Goal: Task Accomplishment & Management: Manage account settings

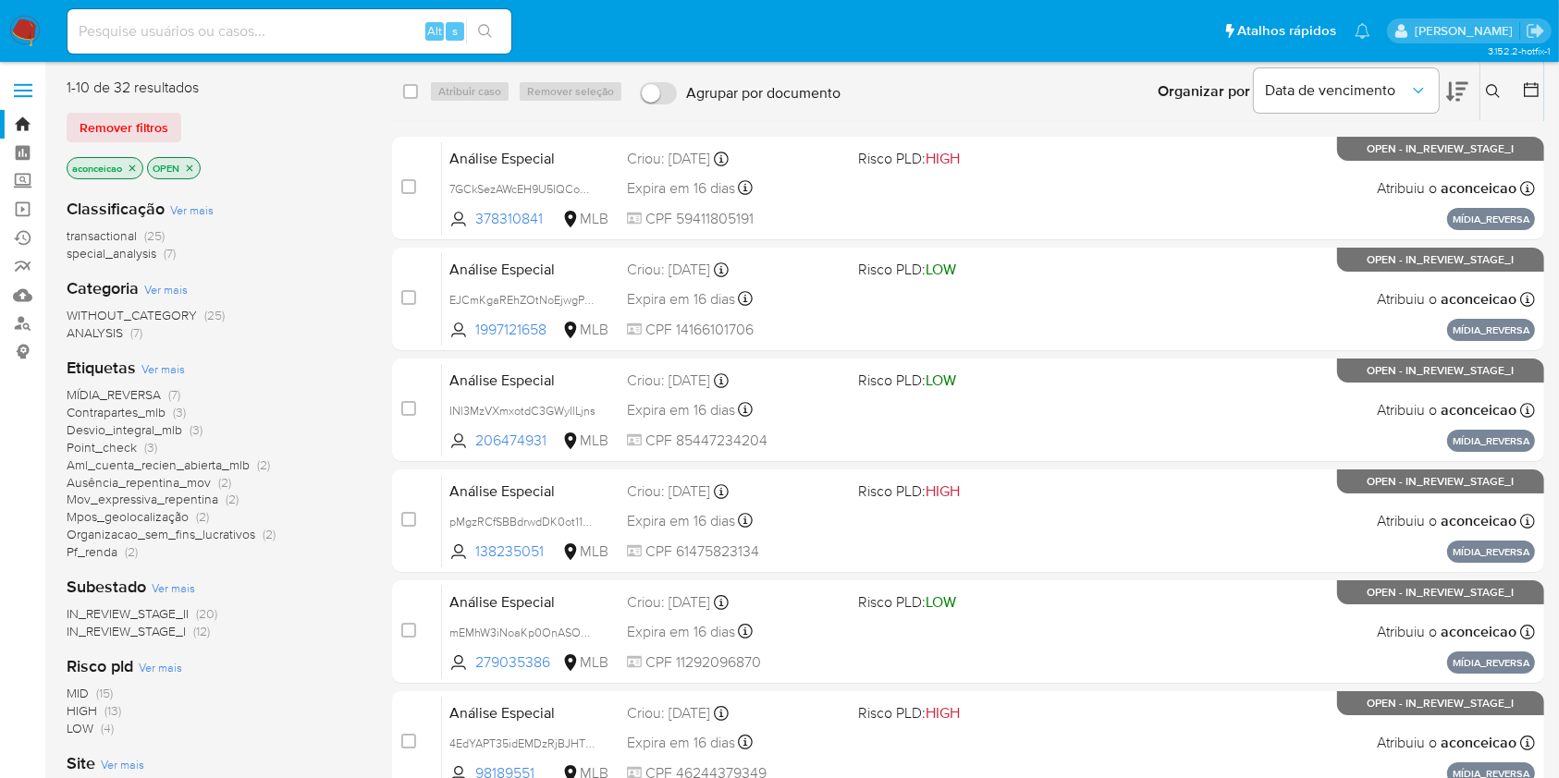
click at [1489, 99] on button at bounding box center [1495, 91] width 31 height 22
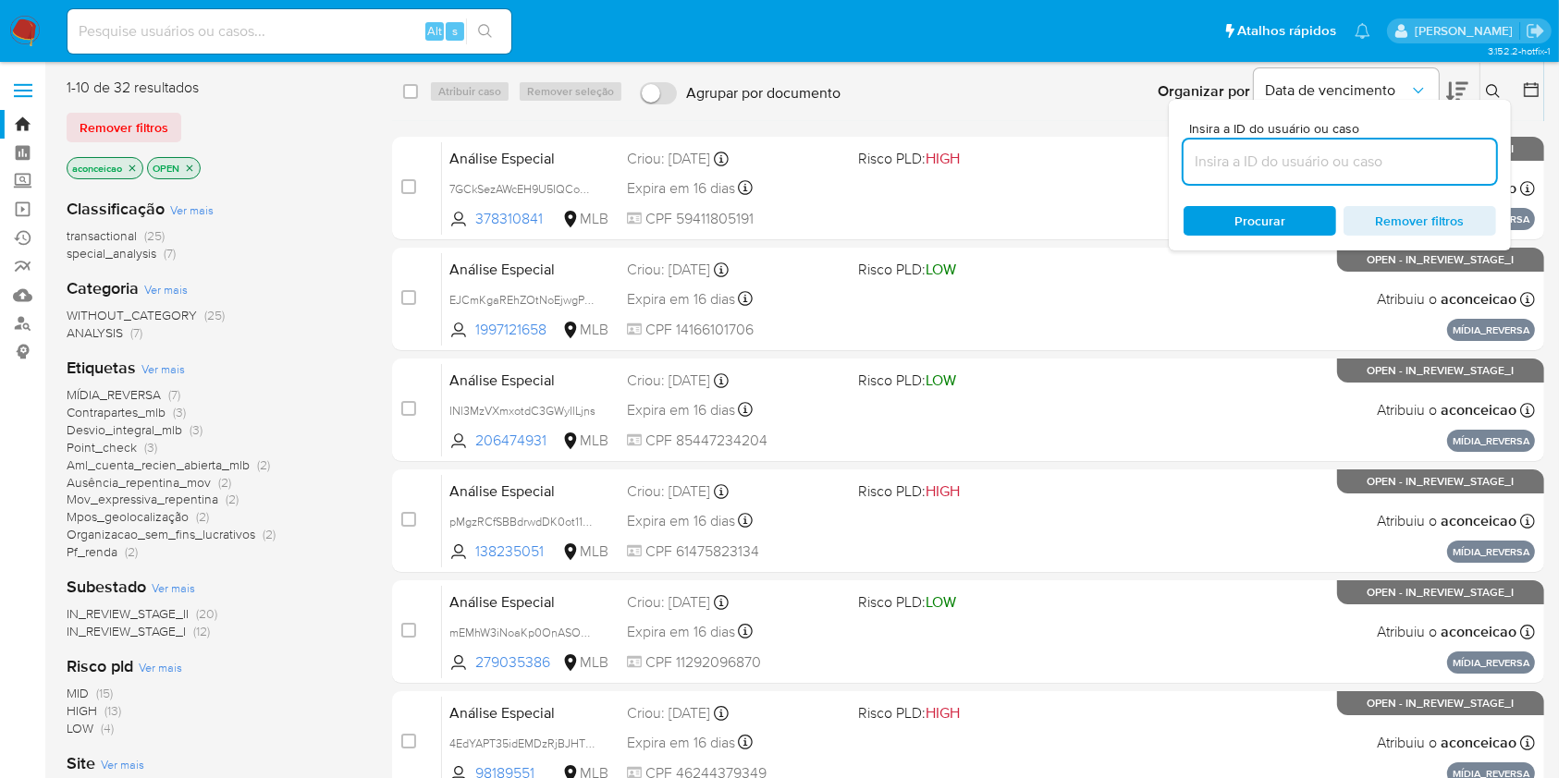
click at [1396, 165] on input at bounding box center [1339, 162] width 312 height 24
type input "7GCkSezAWcEH9U5IQCoUFY0X"
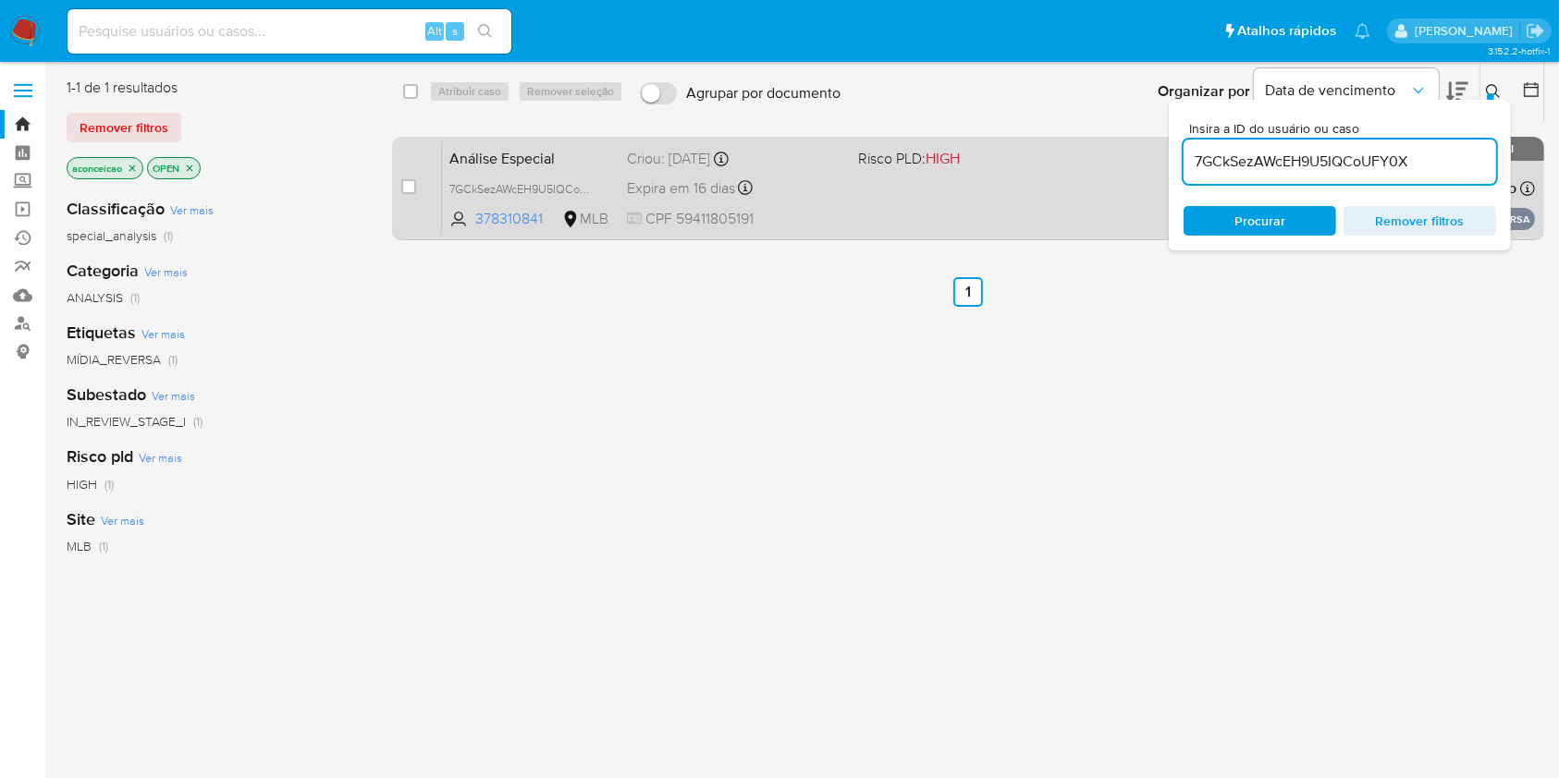
drag, startPoint x: 962, startPoint y: 202, endPoint x: 948, endPoint y: 197, distance: 14.6
click at [948, 197] on div "Análise Especial 7GCkSezAWcEH9U5IQCoUFY0X 378310841 MLB Risco PLD: HIGH Criou: …" at bounding box center [988, 187] width 1093 height 93
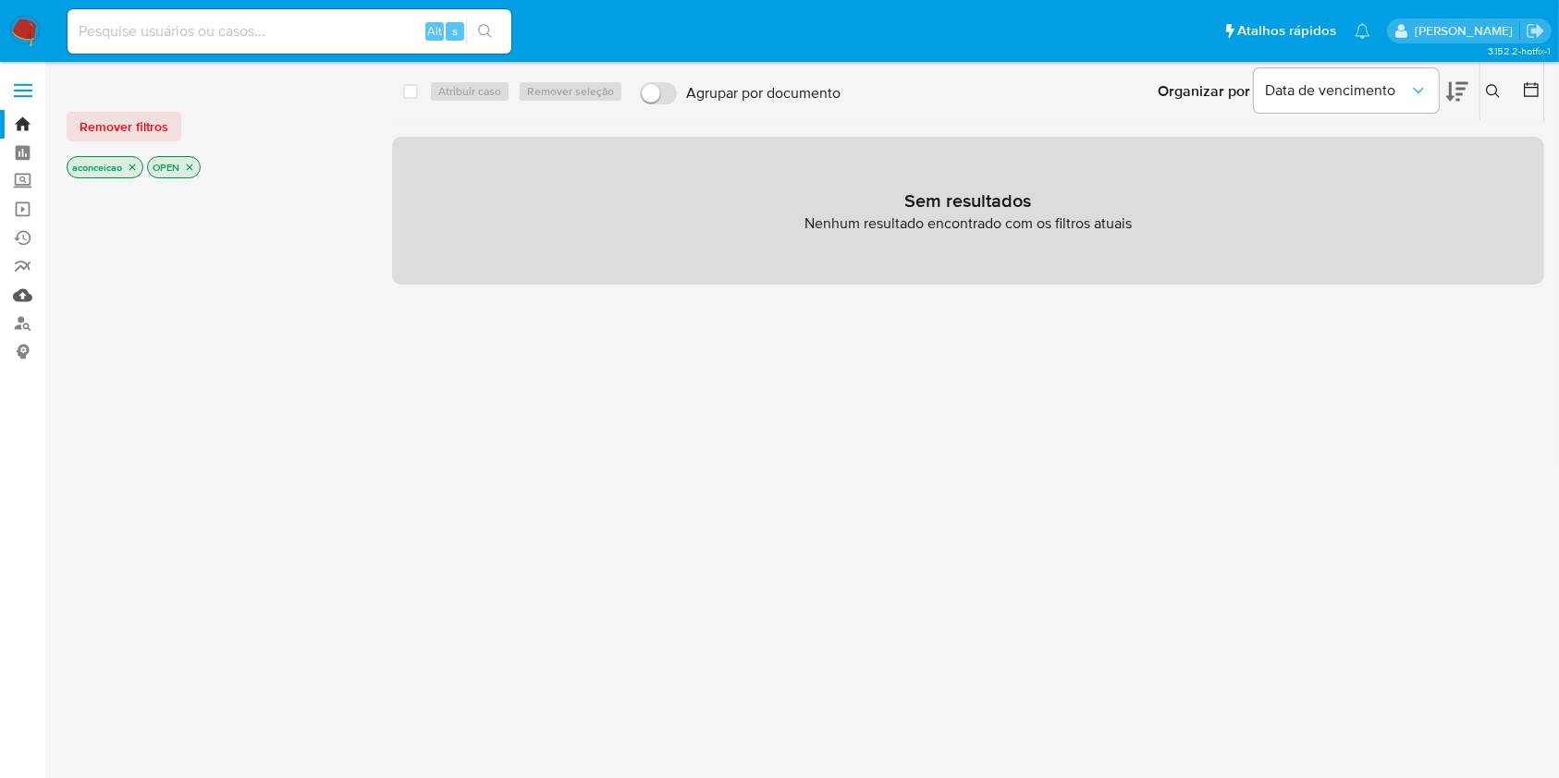
click at [17, 304] on link "Mulan" at bounding box center [110, 295] width 220 height 29
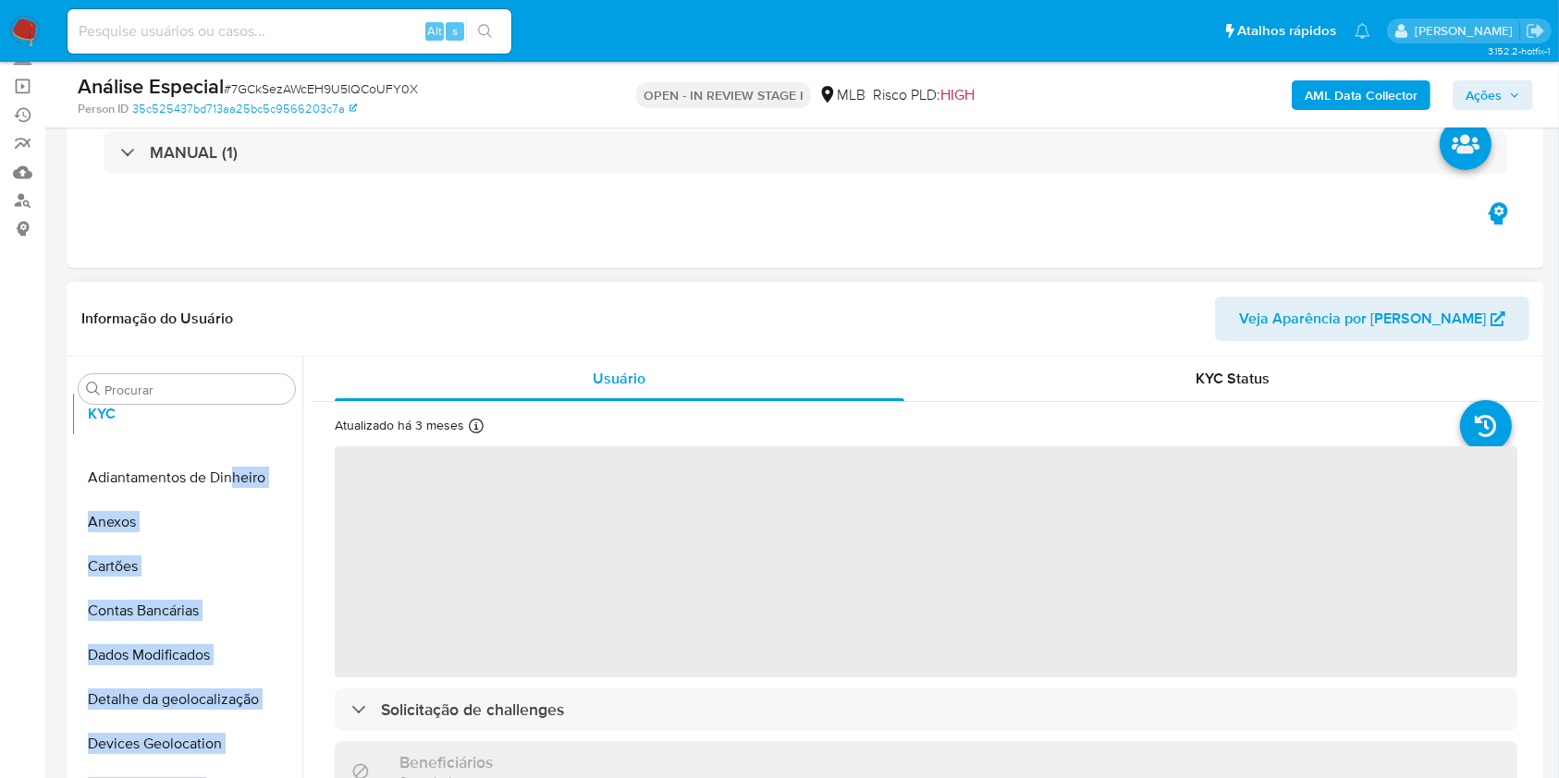
drag, startPoint x: 273, startPoint y: 534, endPoint x: 236, endPoint y: 410, distance: 130.2
click at [236, 410] on div "Procurar Adiantamentos de Dinheiro Anexos Cartões Contas Bancárias Dados Modifi…" at bounding box center [186, 595] width 231 height 471
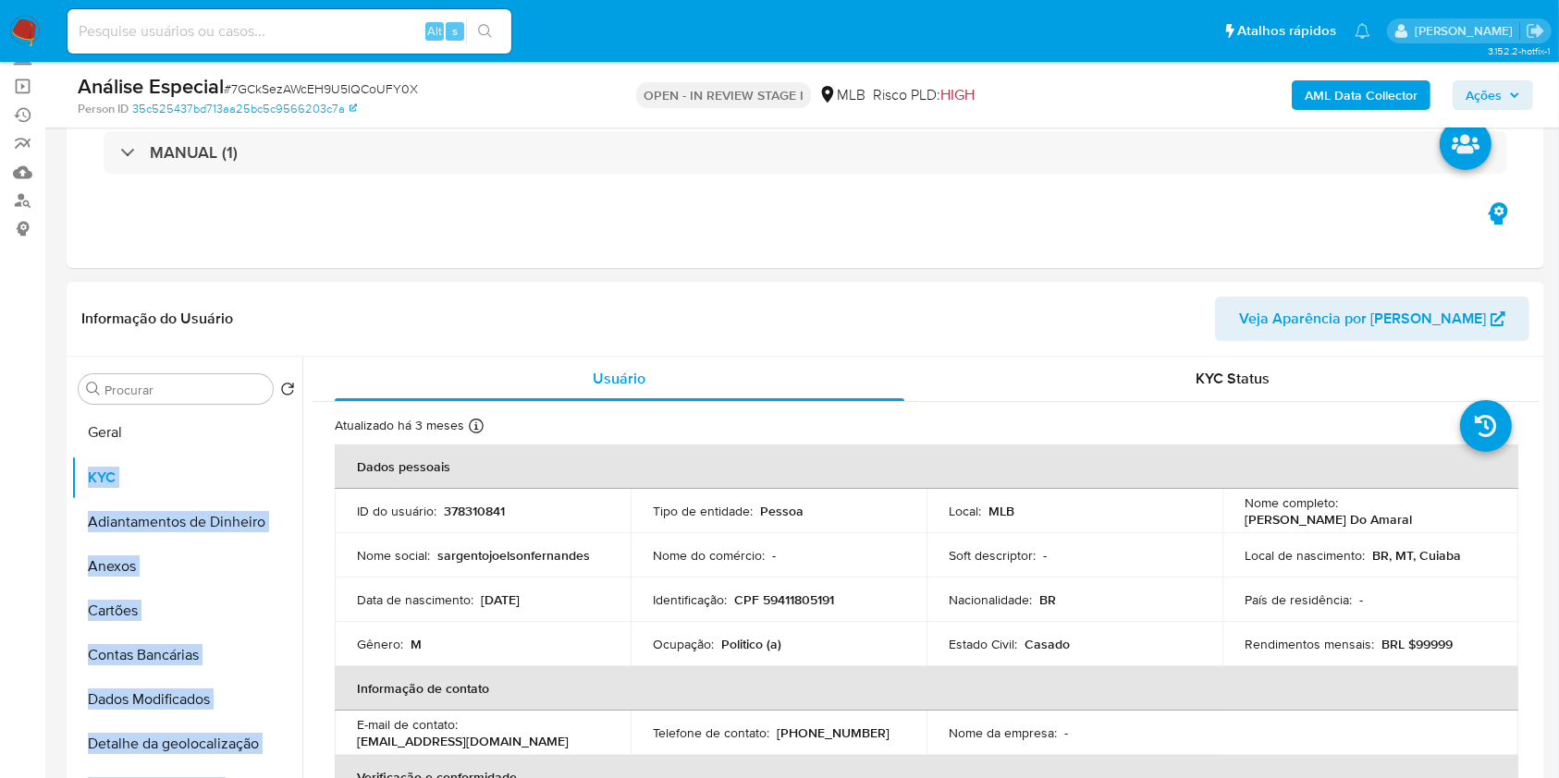
click at [222, 434] on ul "KYC Adiantamentos de Dinheiro Anexos Cartões Contas Bancárias Dados Modificados…" at bounding box center [186, 619] width 231 height 417
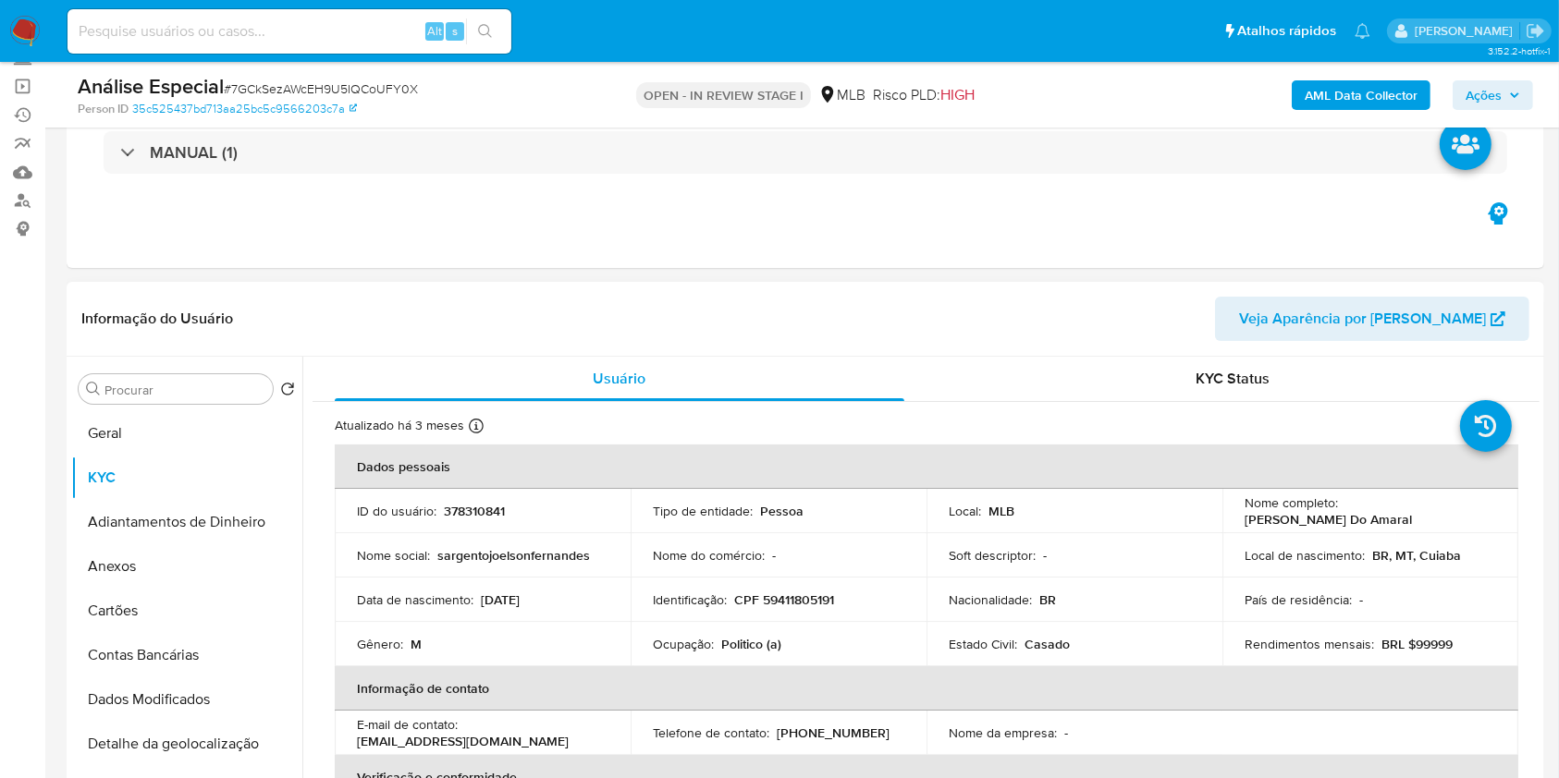
select select "10"
drag, startPoint x: 165, startPoint y: 566, endPoint x: 292, endPoint y: 544, distance: 128.6
click at [165, 566] on button "Anexos" at bounding box center [179, 567] width 216 height 44
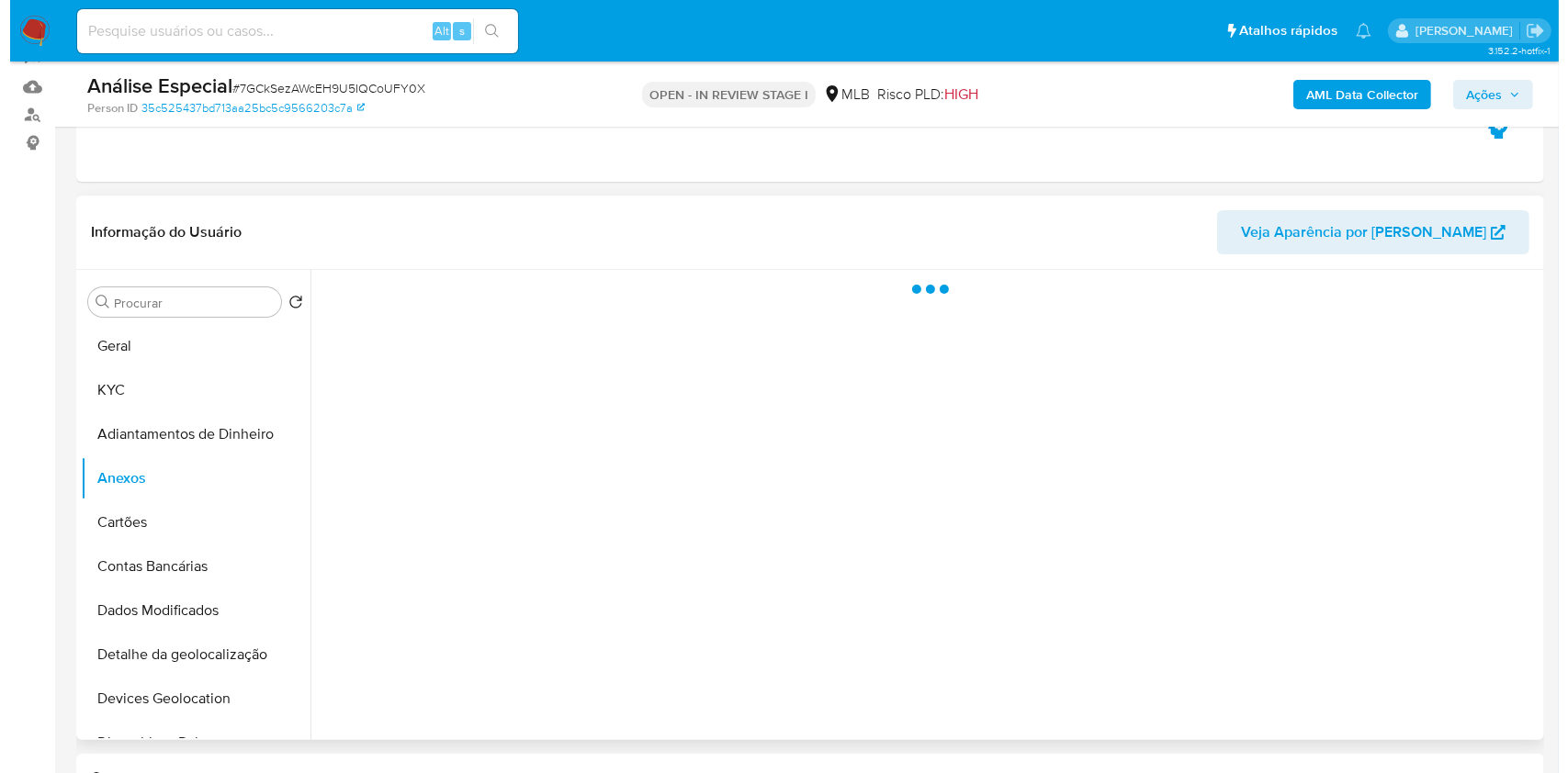
scroll to position [244, 0]
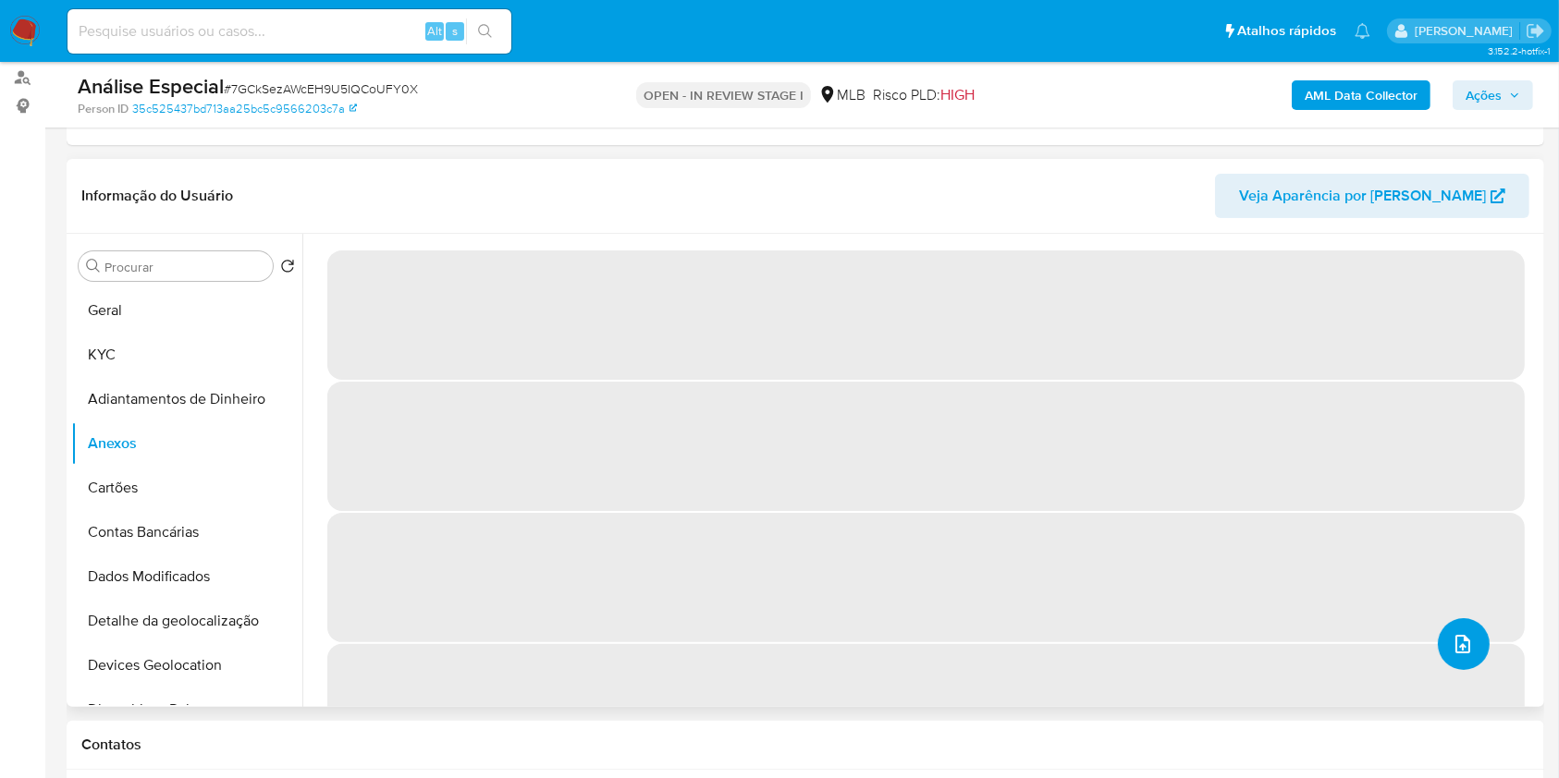
click at [1182, 582] on button "upload-file" at bounding box center [1464, 645] width 52 height 52
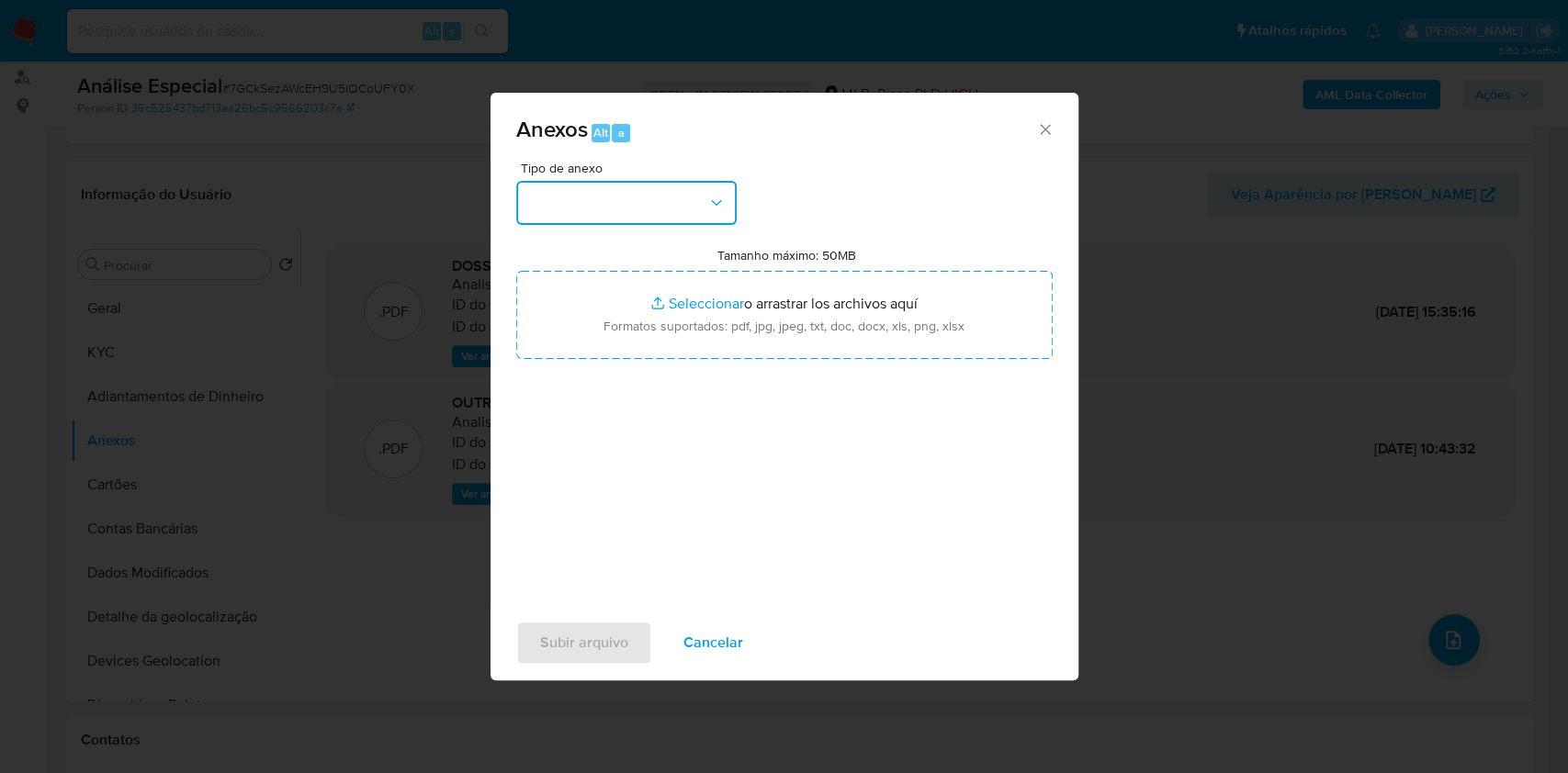
click at [679, 199] on button "button" at bounding box center [627, 203] width 221 height 44
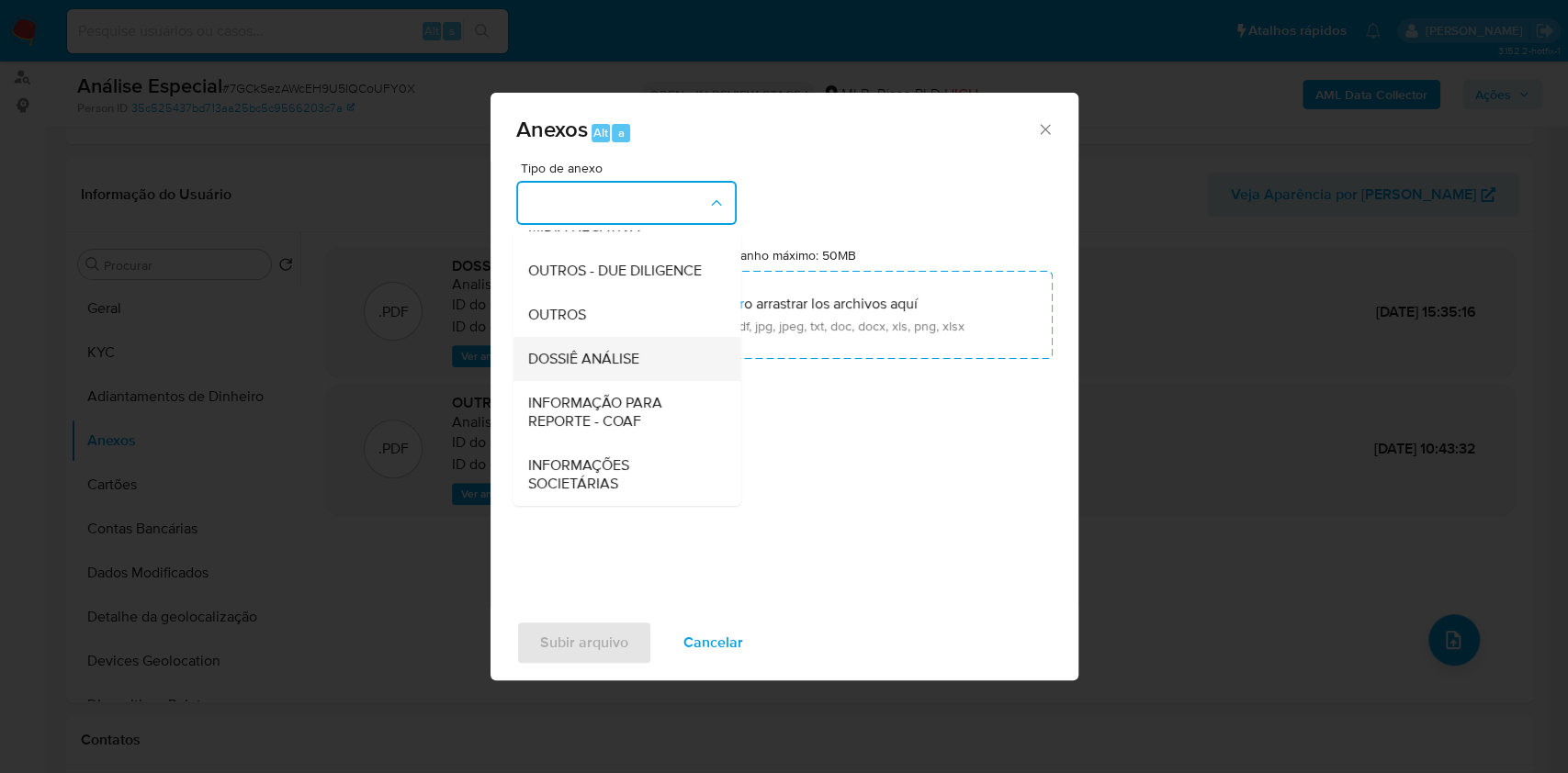
scroll to position [282, 0]
drag, startPoint x: 609, startPoint y: 319, endPoint x: 870, endPoint y: 262, distance: 267.2
click at [610, 319] on div "OUTROS" at bounding box center [621, 315] width 188 height 44
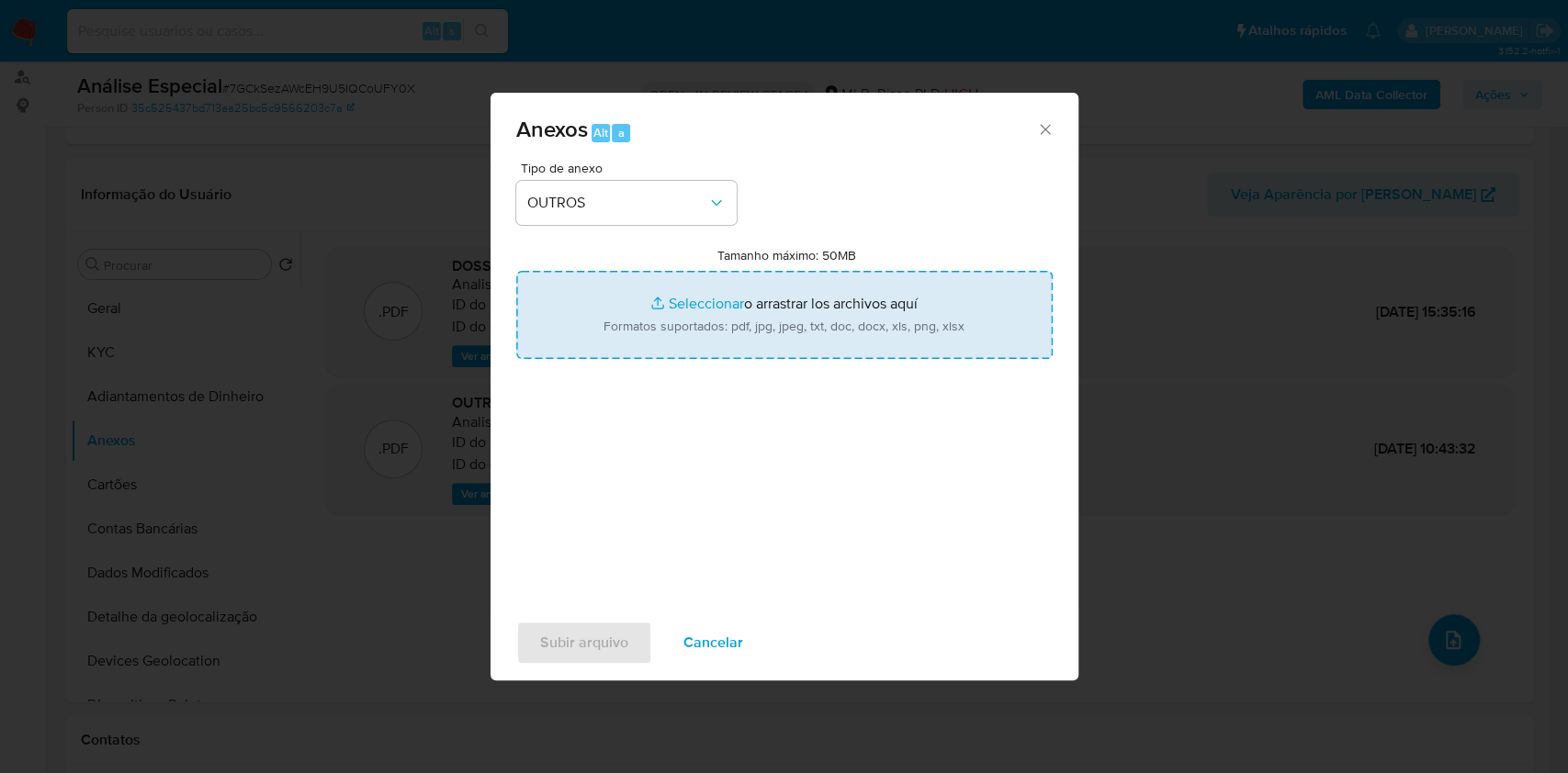
type input "C:\fakepath\Mulan 378310841_2025_08_12_14_30_15.pdf"
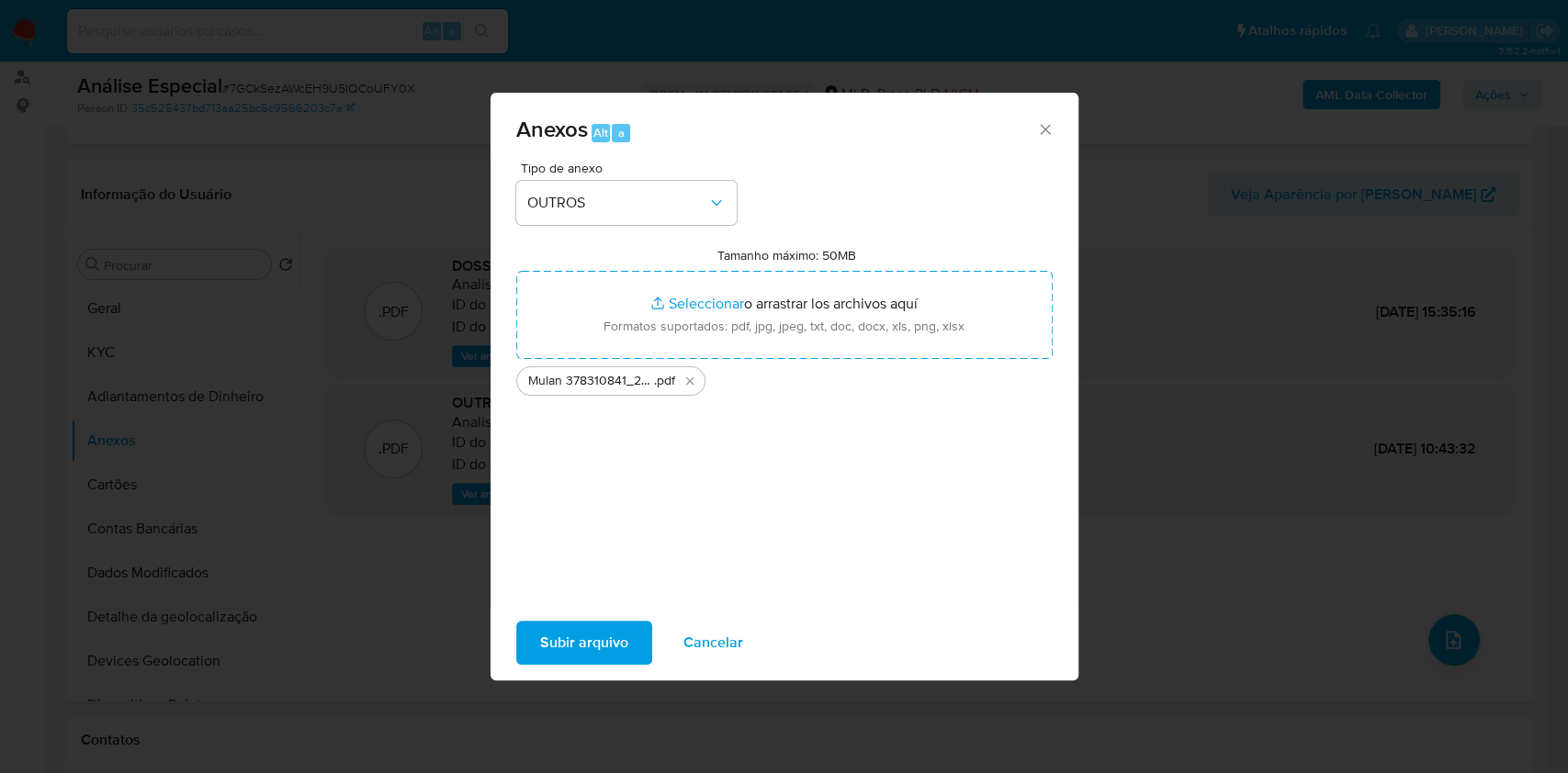
click at [605, 578] on span "Subir arquivo" at bounding box center [584, 643] width 88 height 41
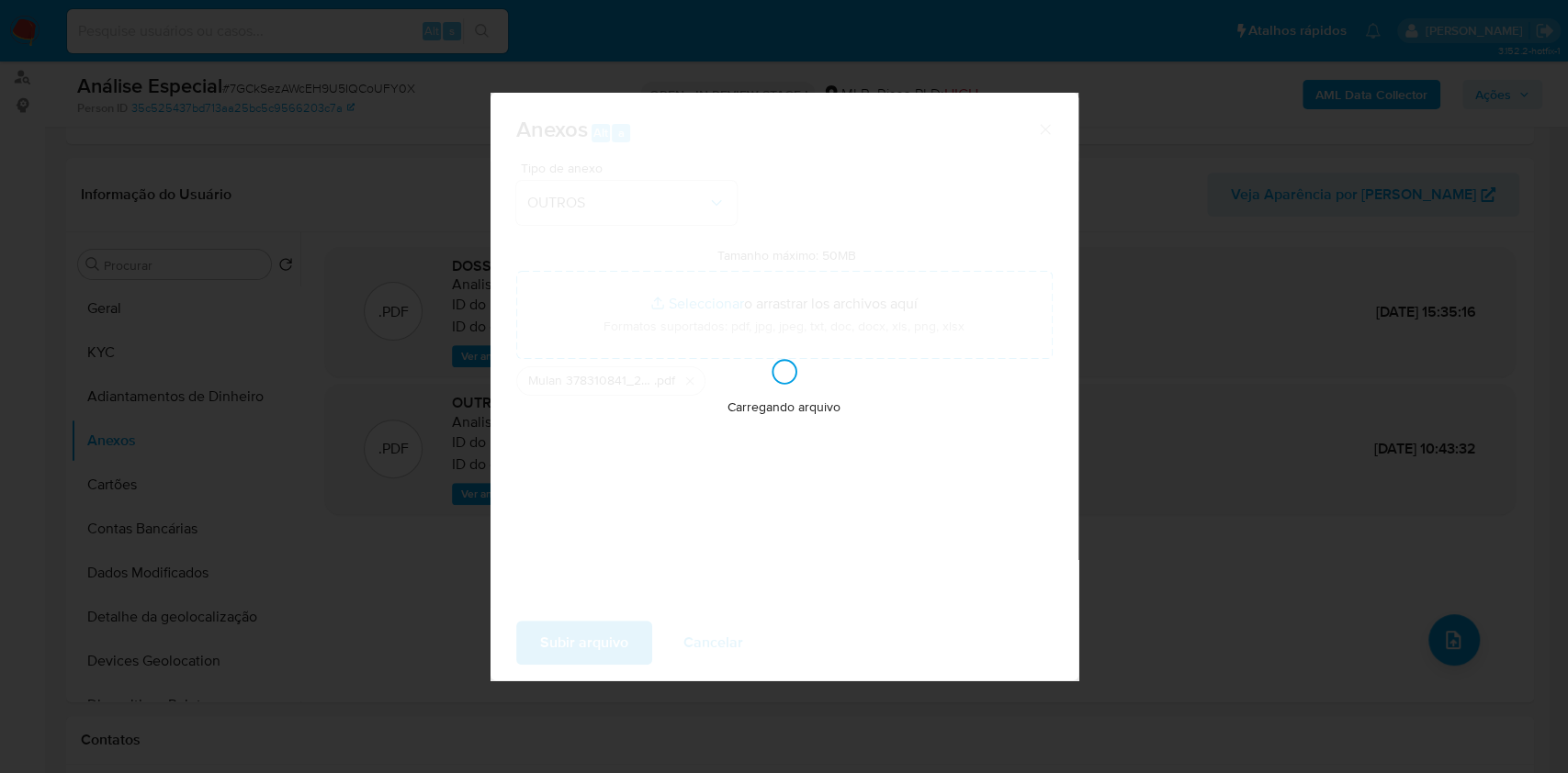
click at [1175, 578] on div "Anexos Alt a Tipo de anexo OUTROS Tamanho máximo: 50MB Seleccionar archivos Sel…" at bounding box center [784, 386] width 1568 height 773
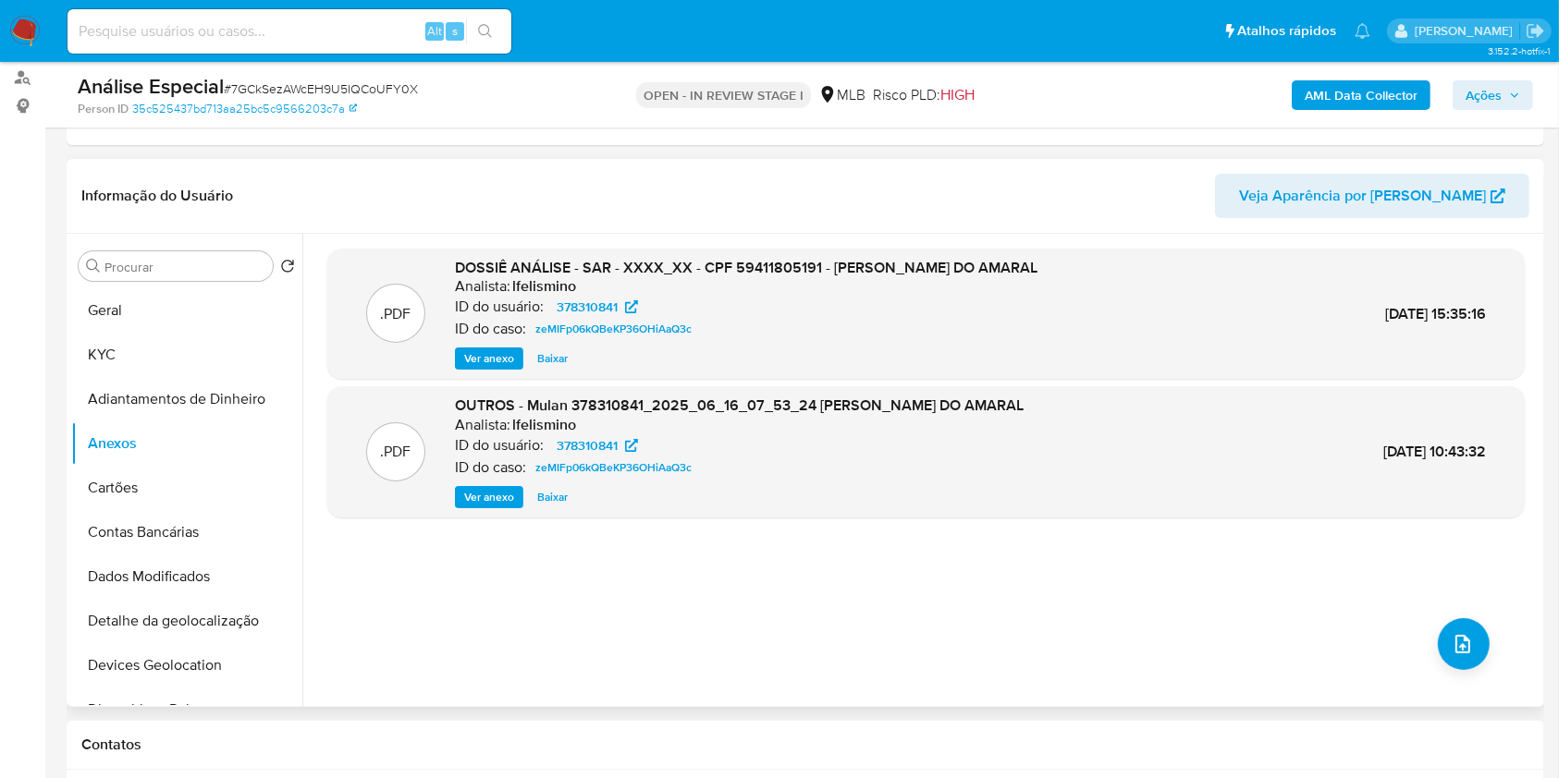
click at [791, 303] on div "ID do usuário: 378310841" at bounding box center [746, 307] width 582 height 22
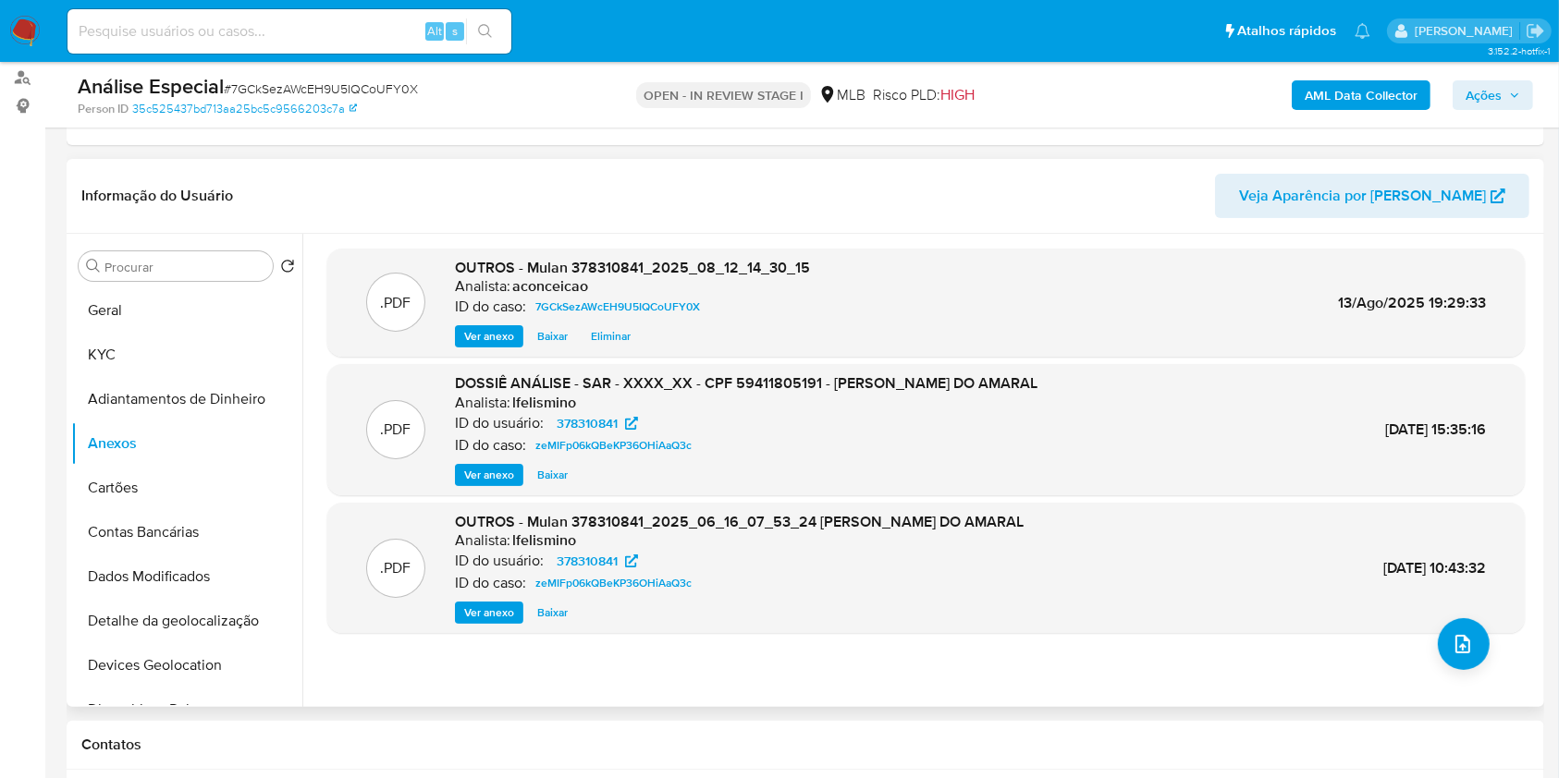
click at [496, 470] on span "Ver anexo" at bounding box center [489, 475] width 50 height 18
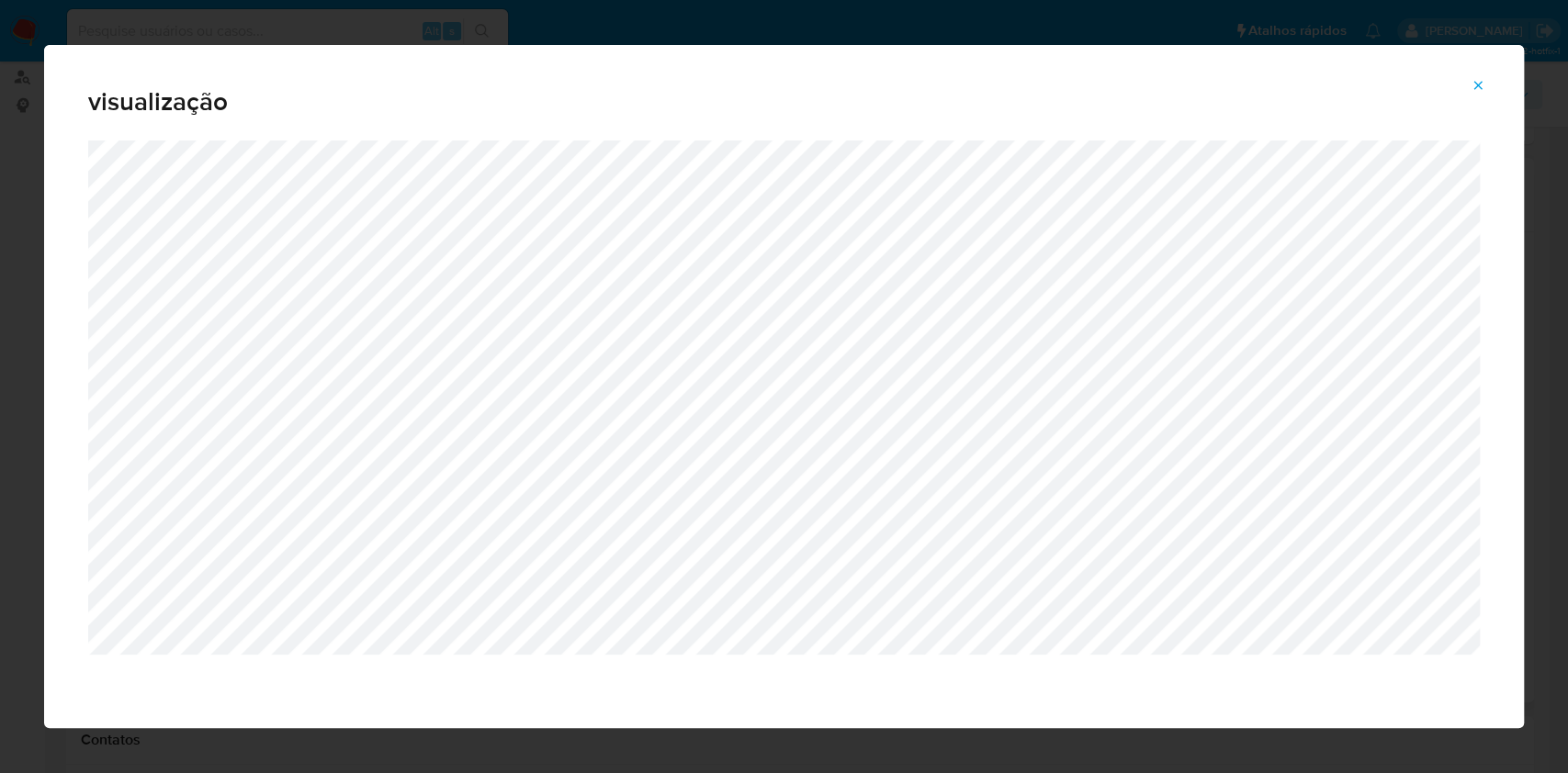
click at [1175, 86] on icon "Attachment preview" at bounding box center [1478, 85] width 15 height 15
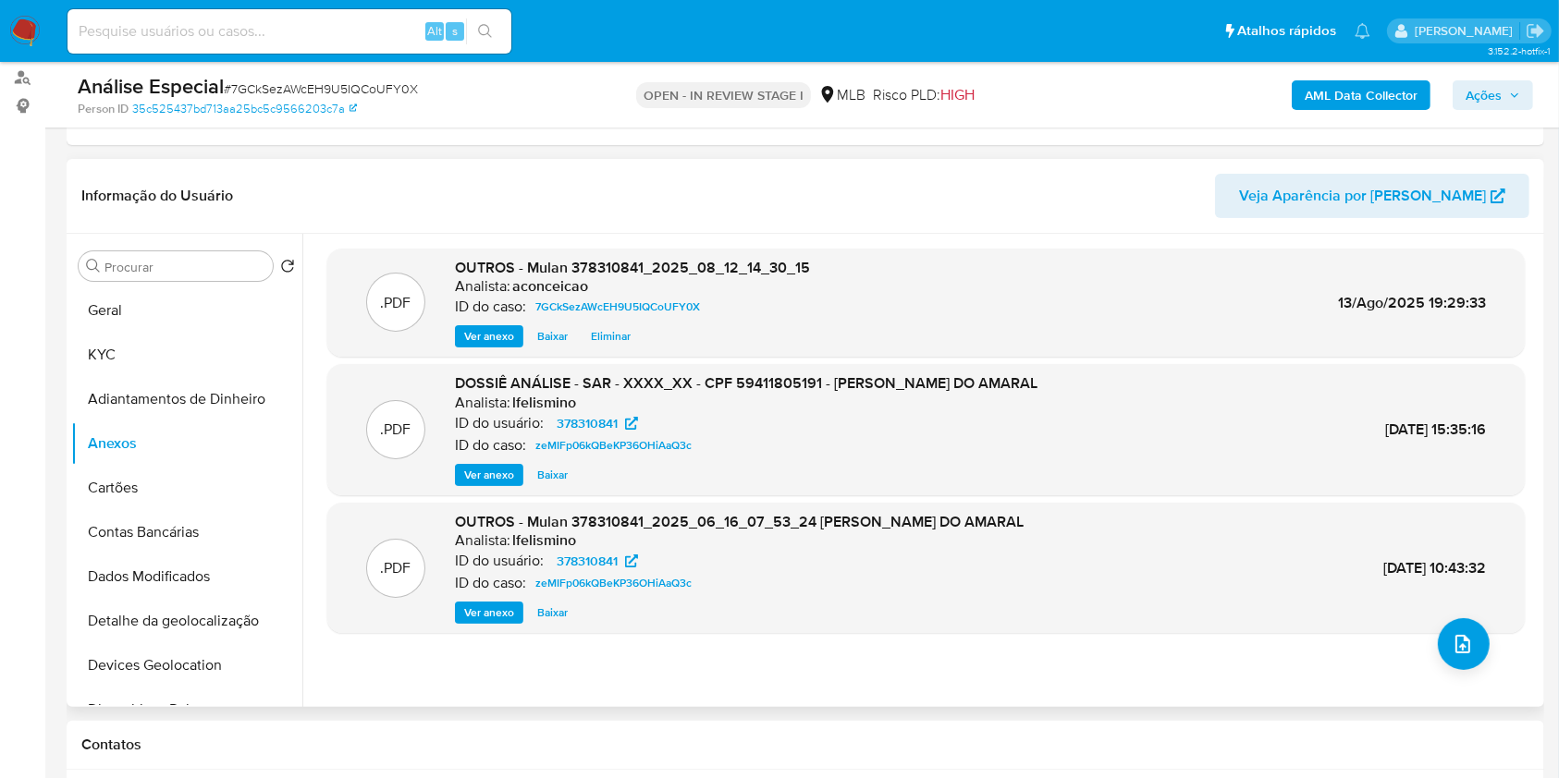
click at [968, 427] on div "ID do usuário: 378310841" at bounding box center [746, 423] width 582 height 22
click at [503, 472] on span "Ver anexo" at bounding box center [489, 475] width 50 height 18
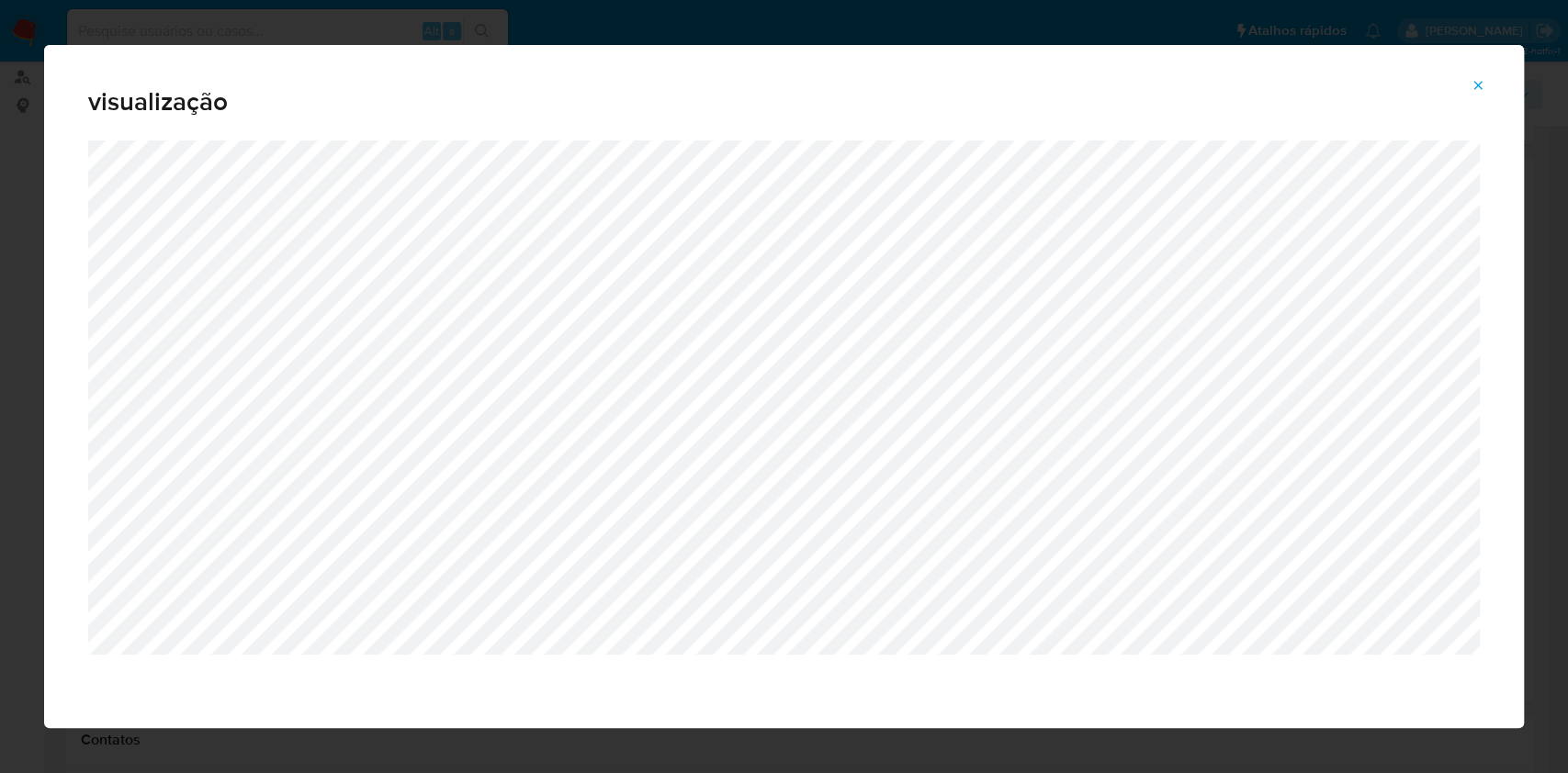
click at [1175, 82] on icon "Attachment preview" at bounding box center [1478, 85] width 15 height 15
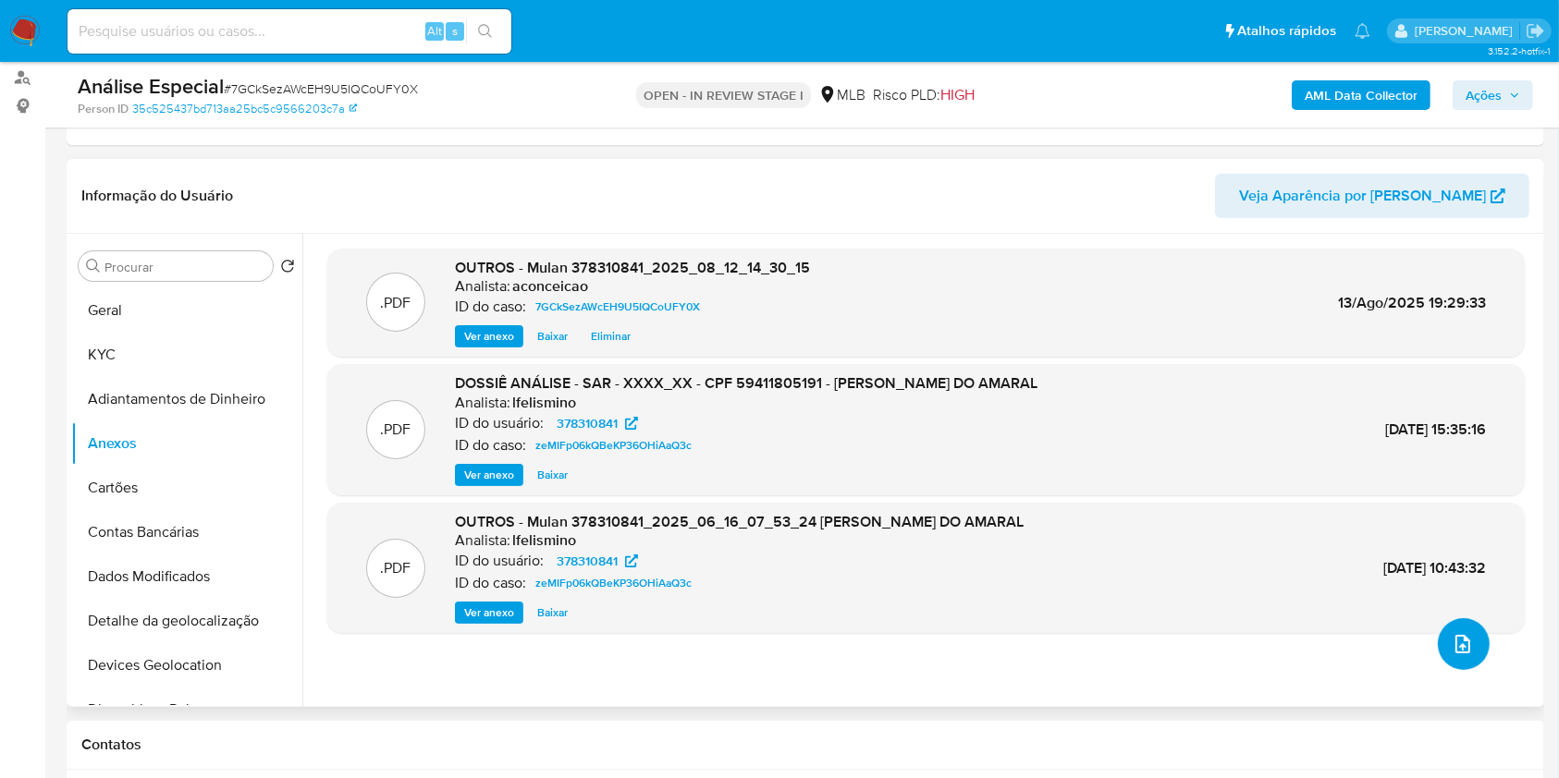
click at [1182, 582] on icon "upload-file" at bounding box center [1463, 644] width 22 height 22
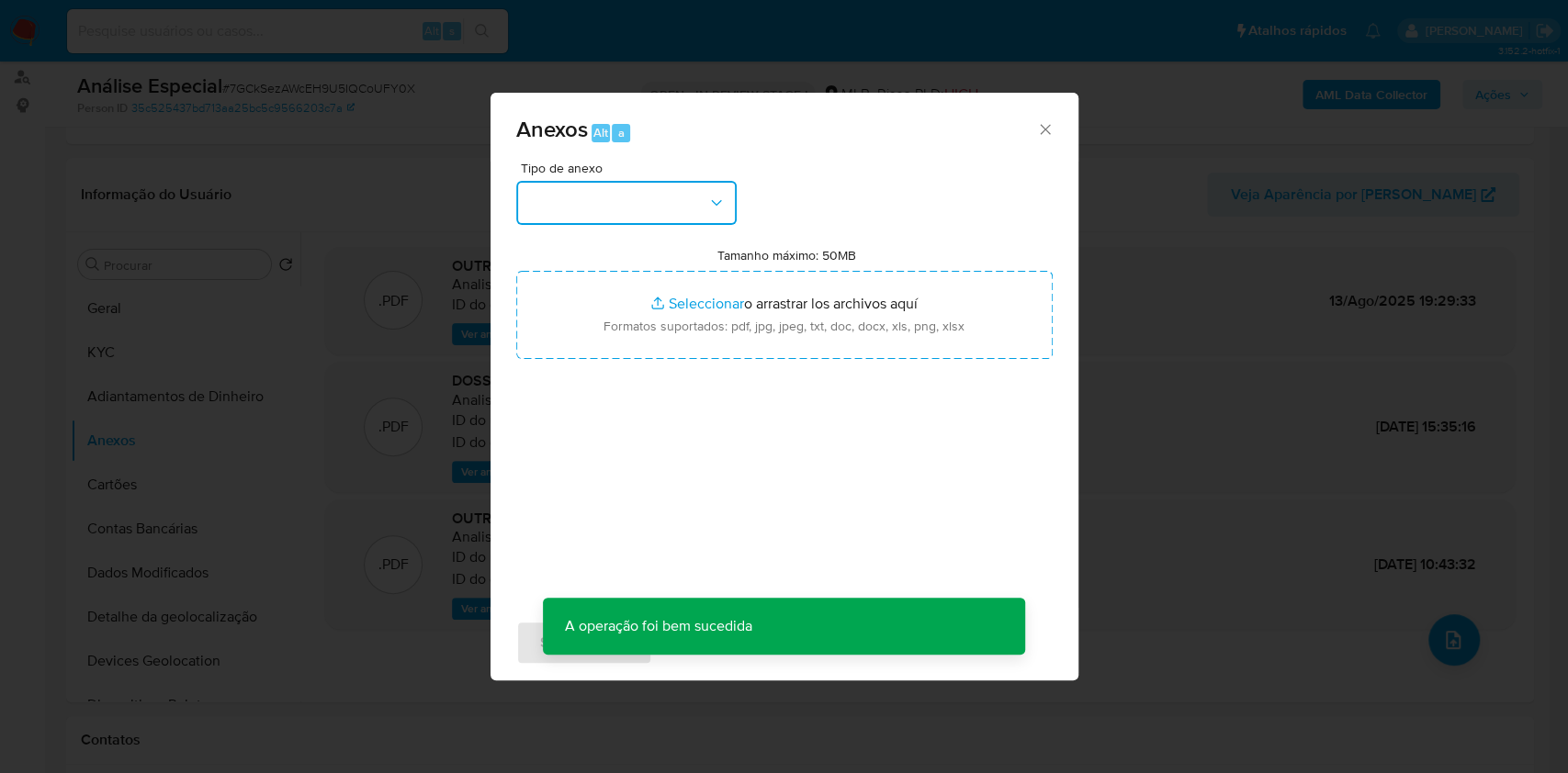
click at [640, 195] on button "button" at bounding box center [627, 203] width 221 height 44
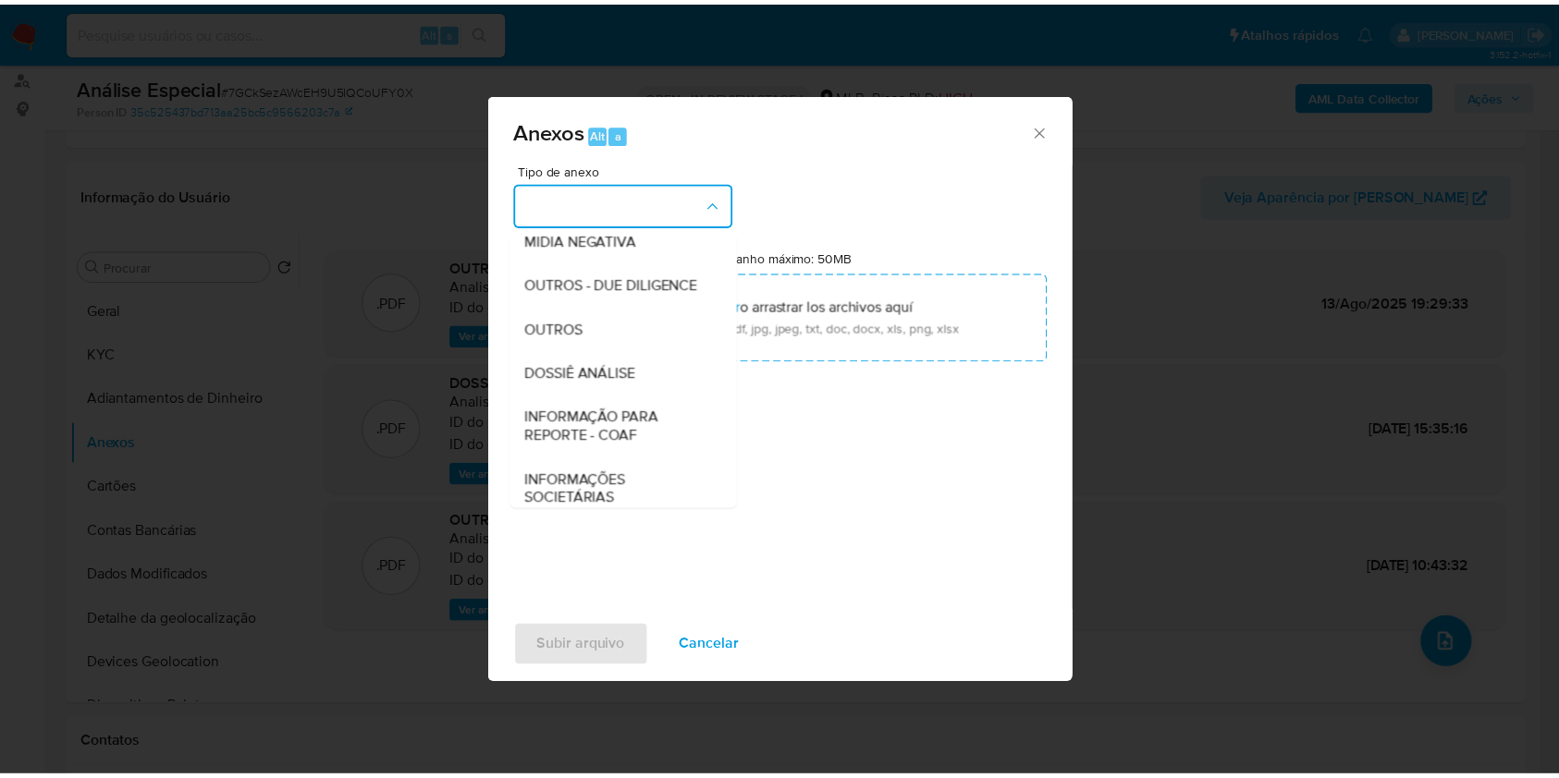
scroll to position [246, 0]
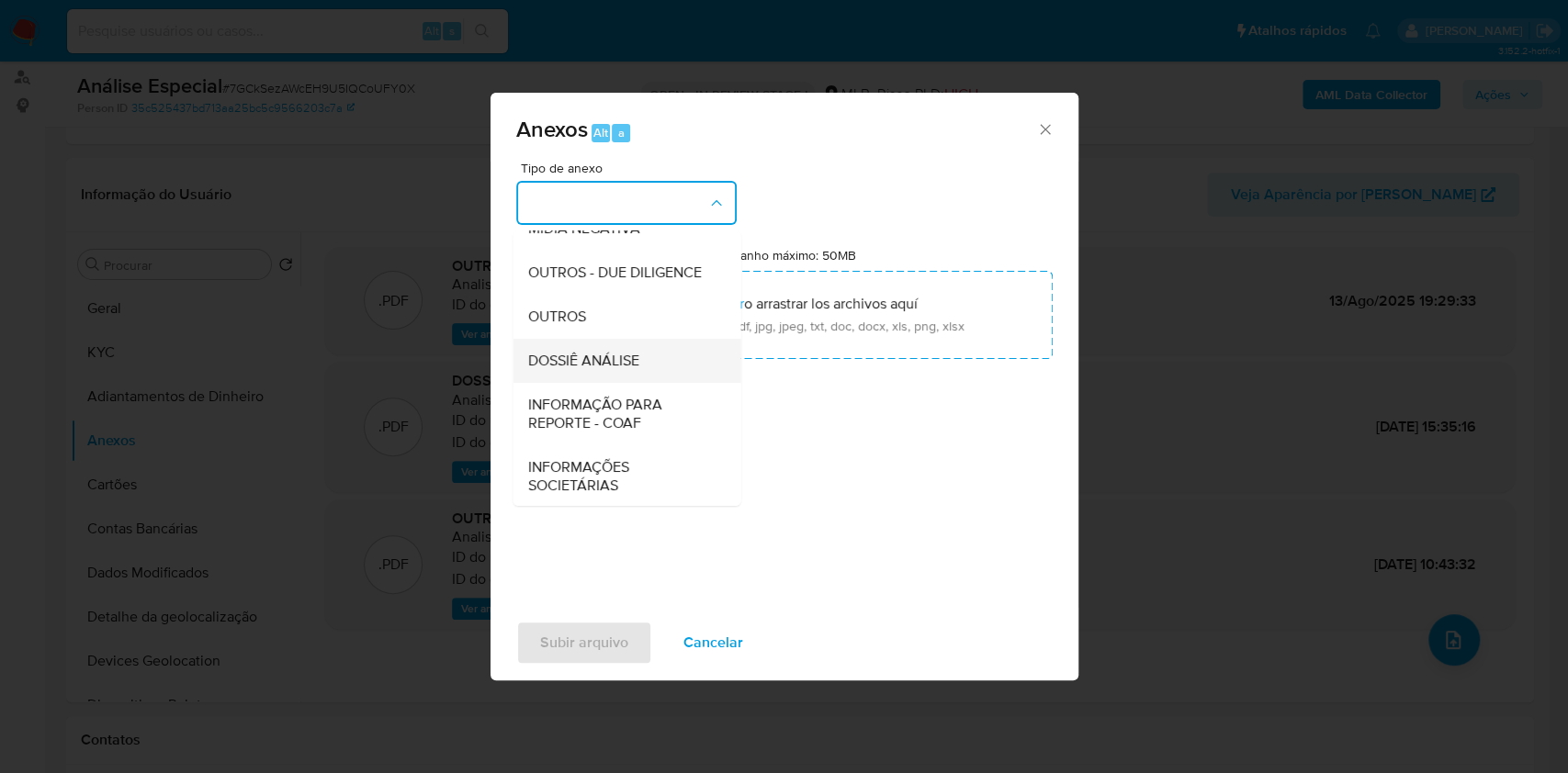
click at [642, 384] on div "DOSSIÊ ANÁLISE" at bounding box center [621, 361] width 188 height 44
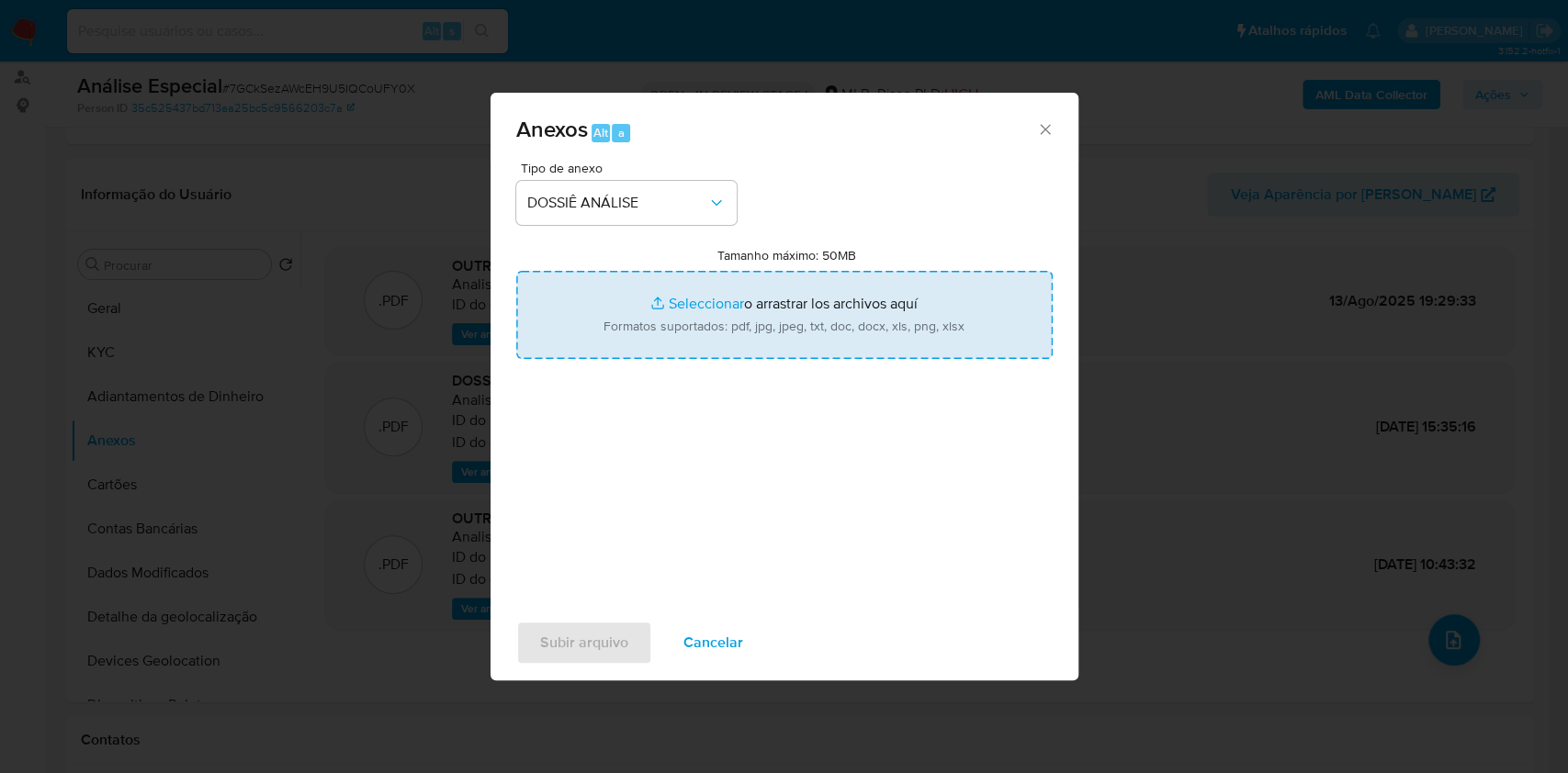
type input "C:\fakepath\SAR - XXXX - CPF 59411805191 - JOELSON FERNANDES DO AMARAL (1).pdf"
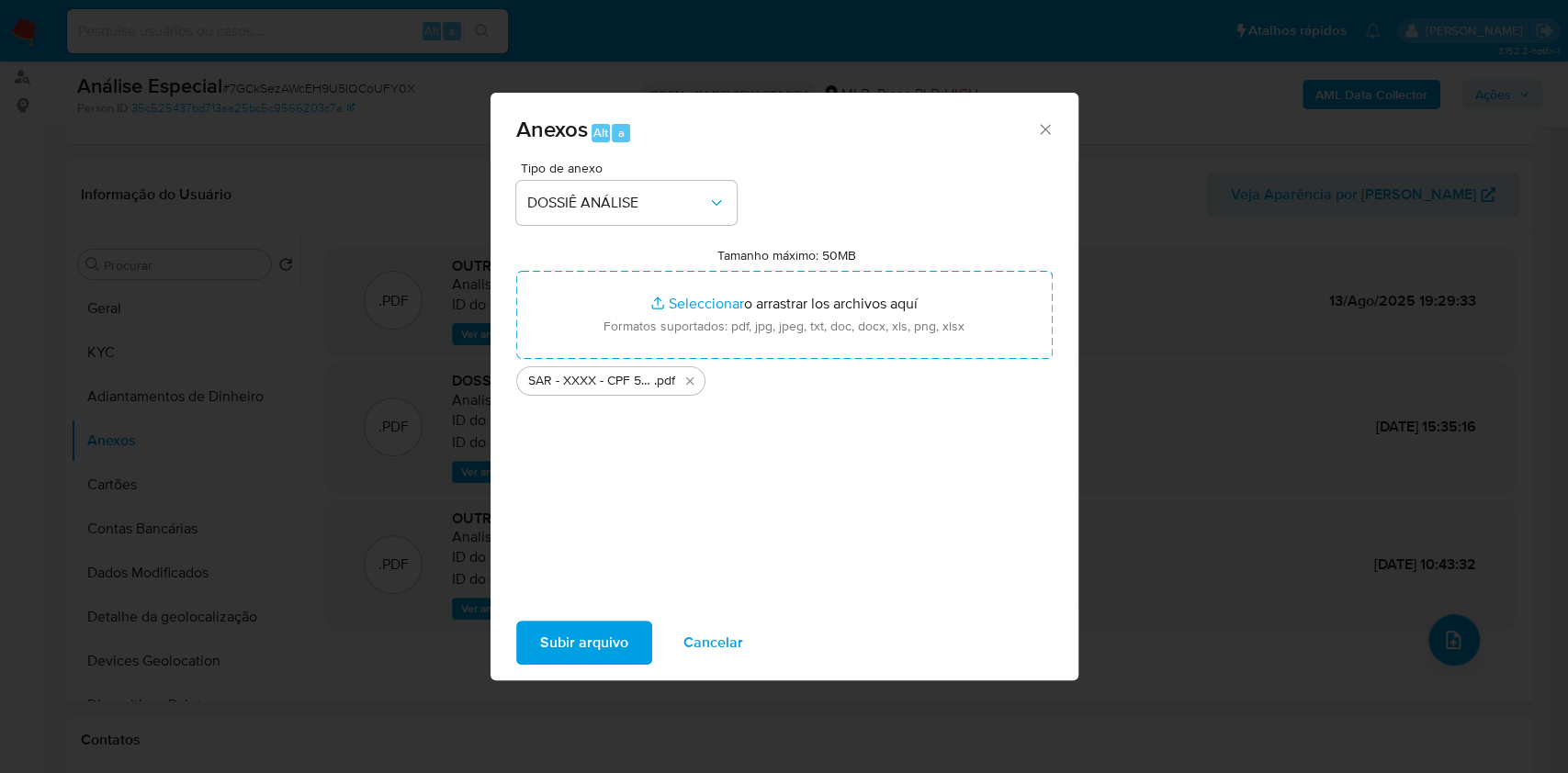
click at [614, 578] on span "Subir arquivo" at bounding box center [584, 643] width 88 height 41
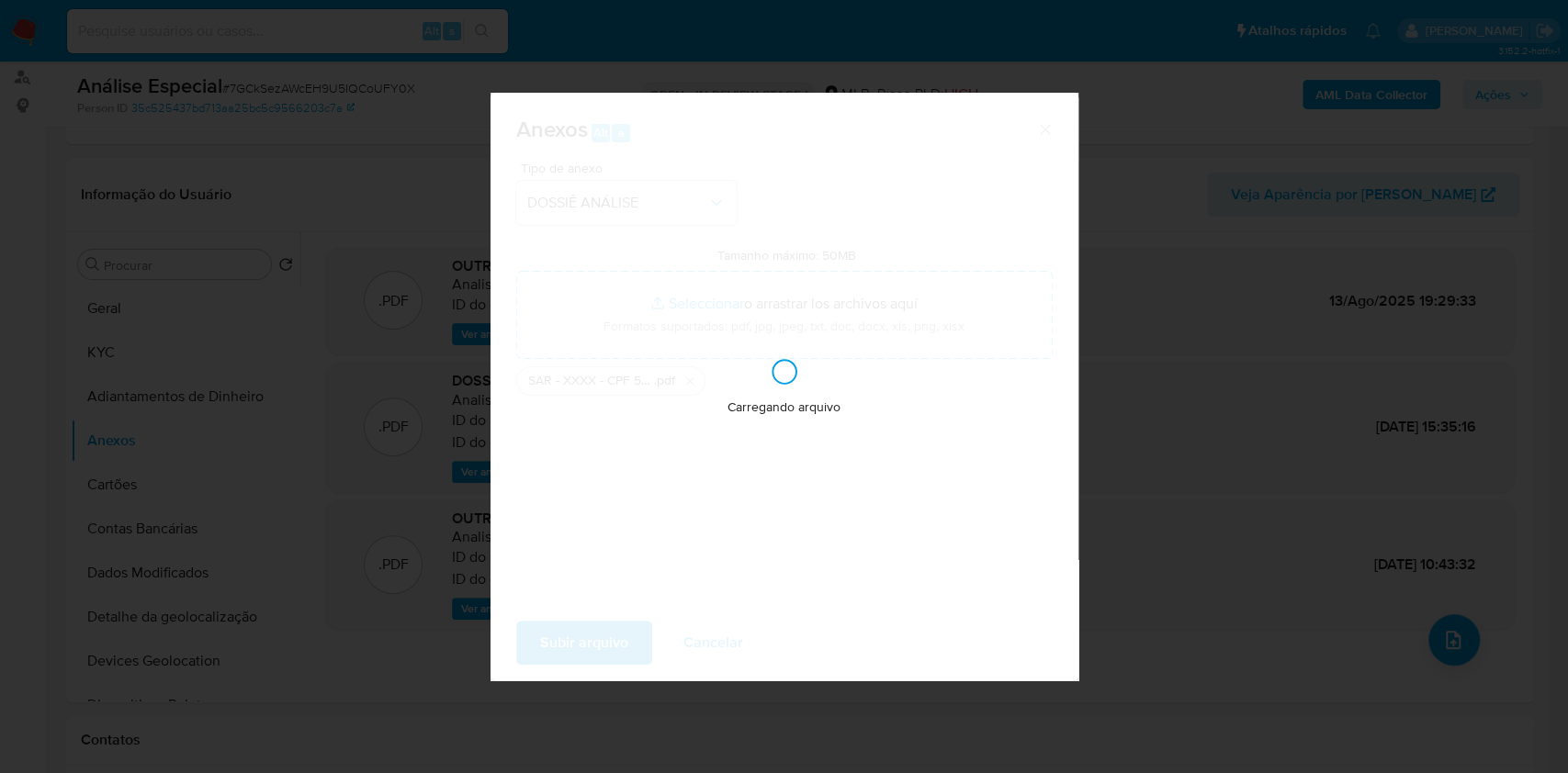
click at [1175, 435] on div "Anexos Alt a Tipo de anexo DOSSIÊ ANÁLISE Tamanho máximo: 50MB Seleccionar arch…" at bounding box center [784, 386] width 1568 height 773
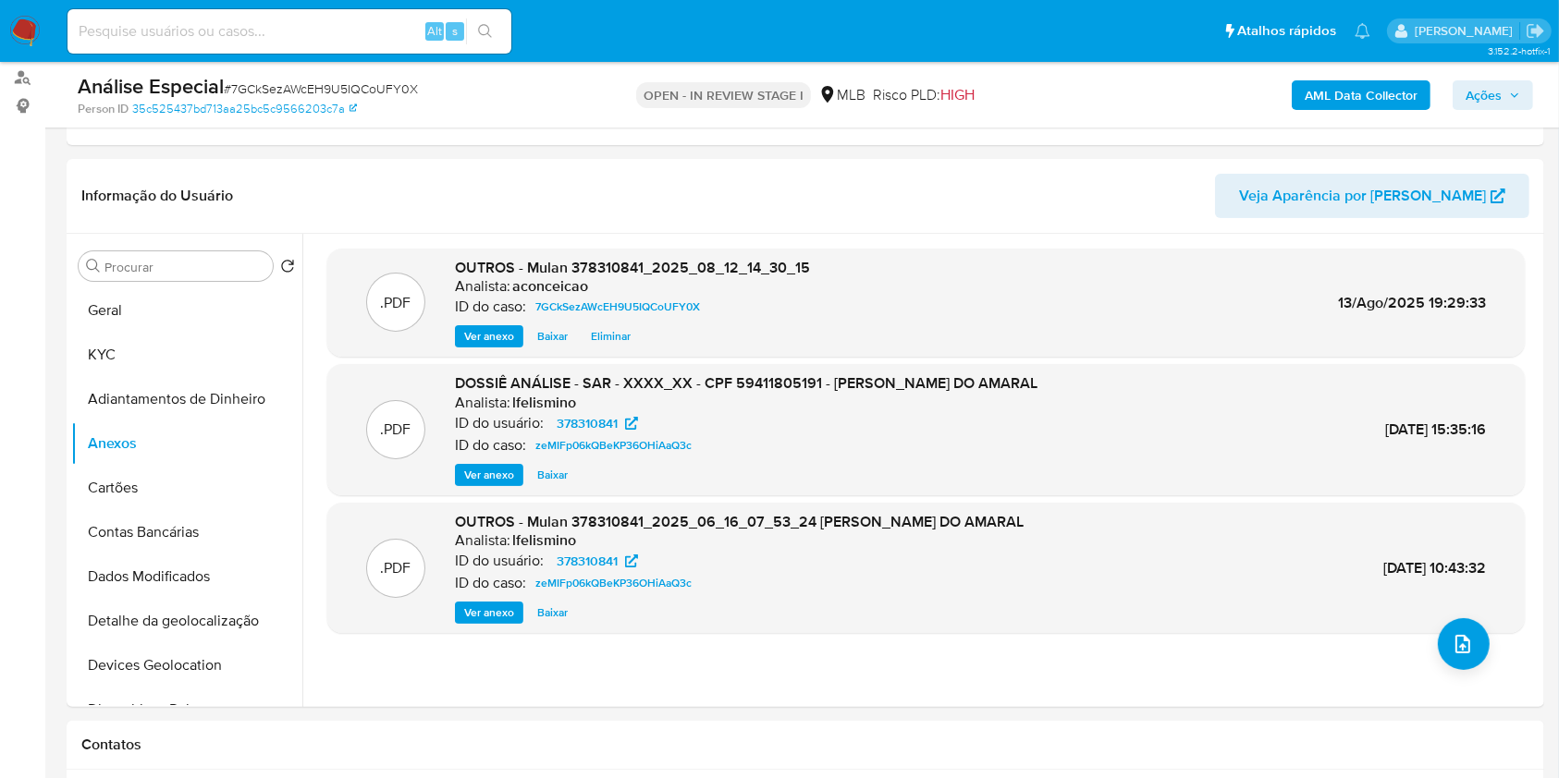
click at [1182, 91] on span "Ações" at bounding box center [1483, 95] width 36 height 30
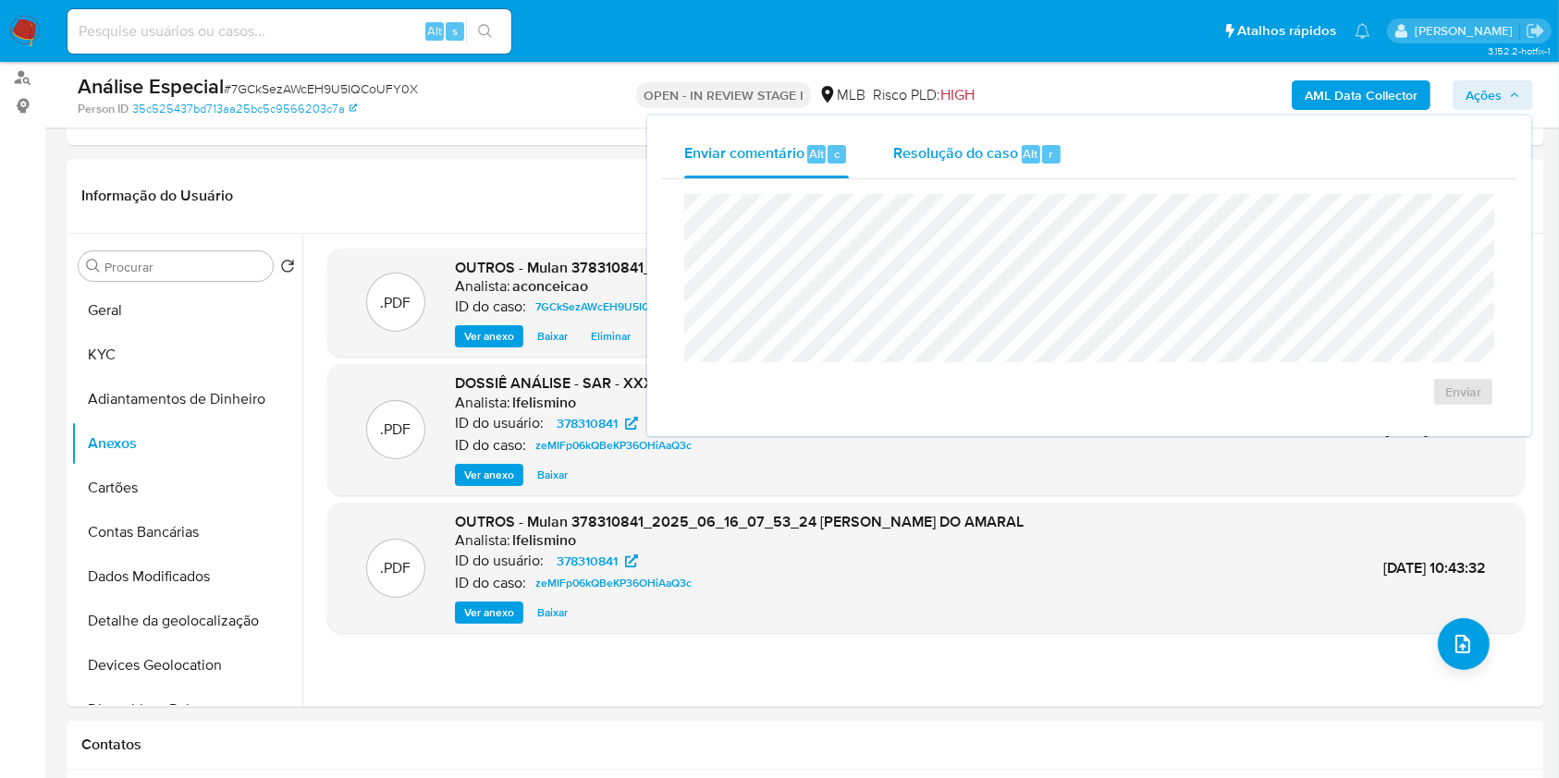
click at [935, 169] on div "Resolução do caso Alt r" at bounding box center [977, 154] width 169 height 48
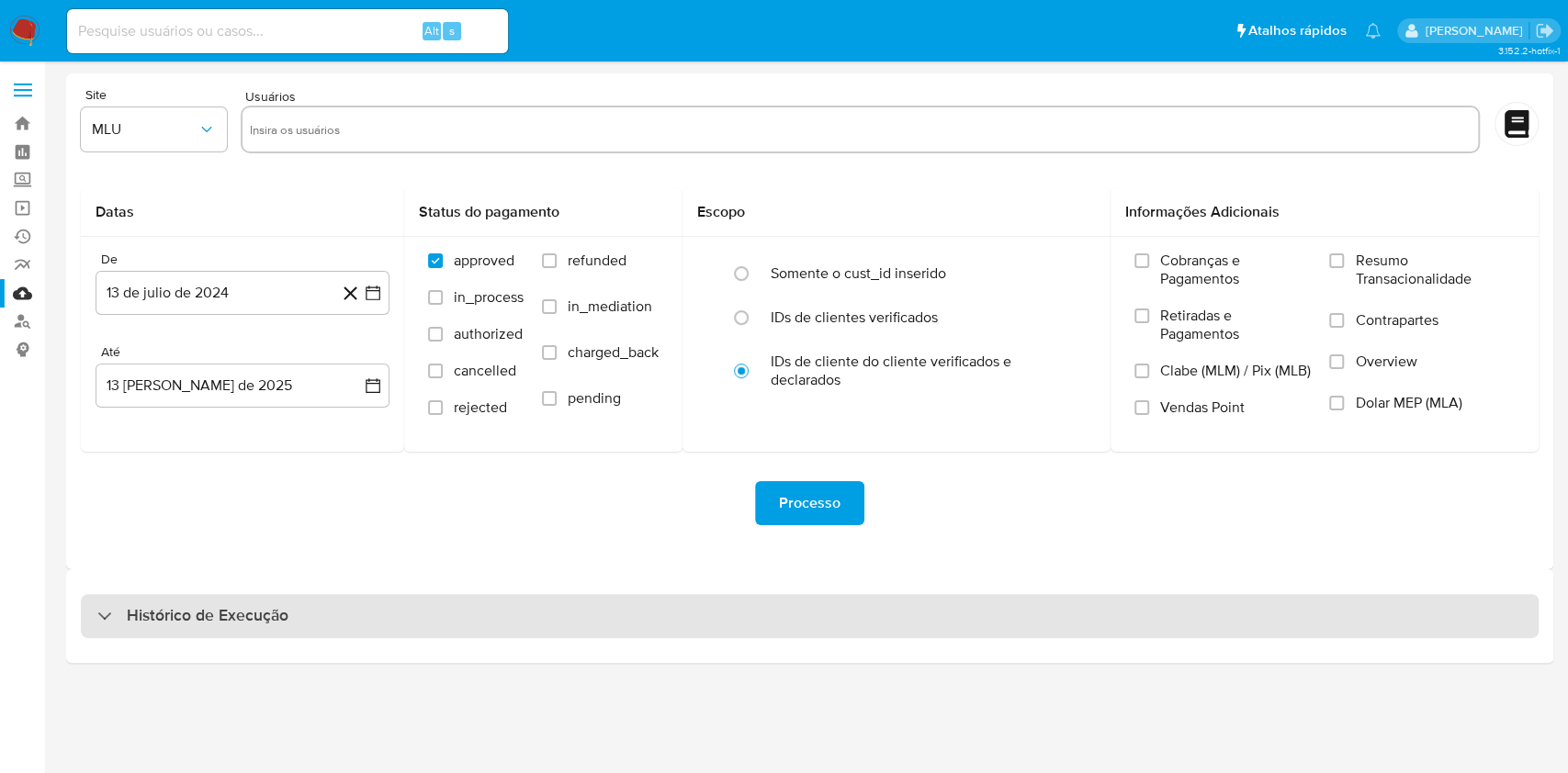
click at [823, 619] on div "Histórico de Execução" at bounding box center [809, 616] width 1458 height 44
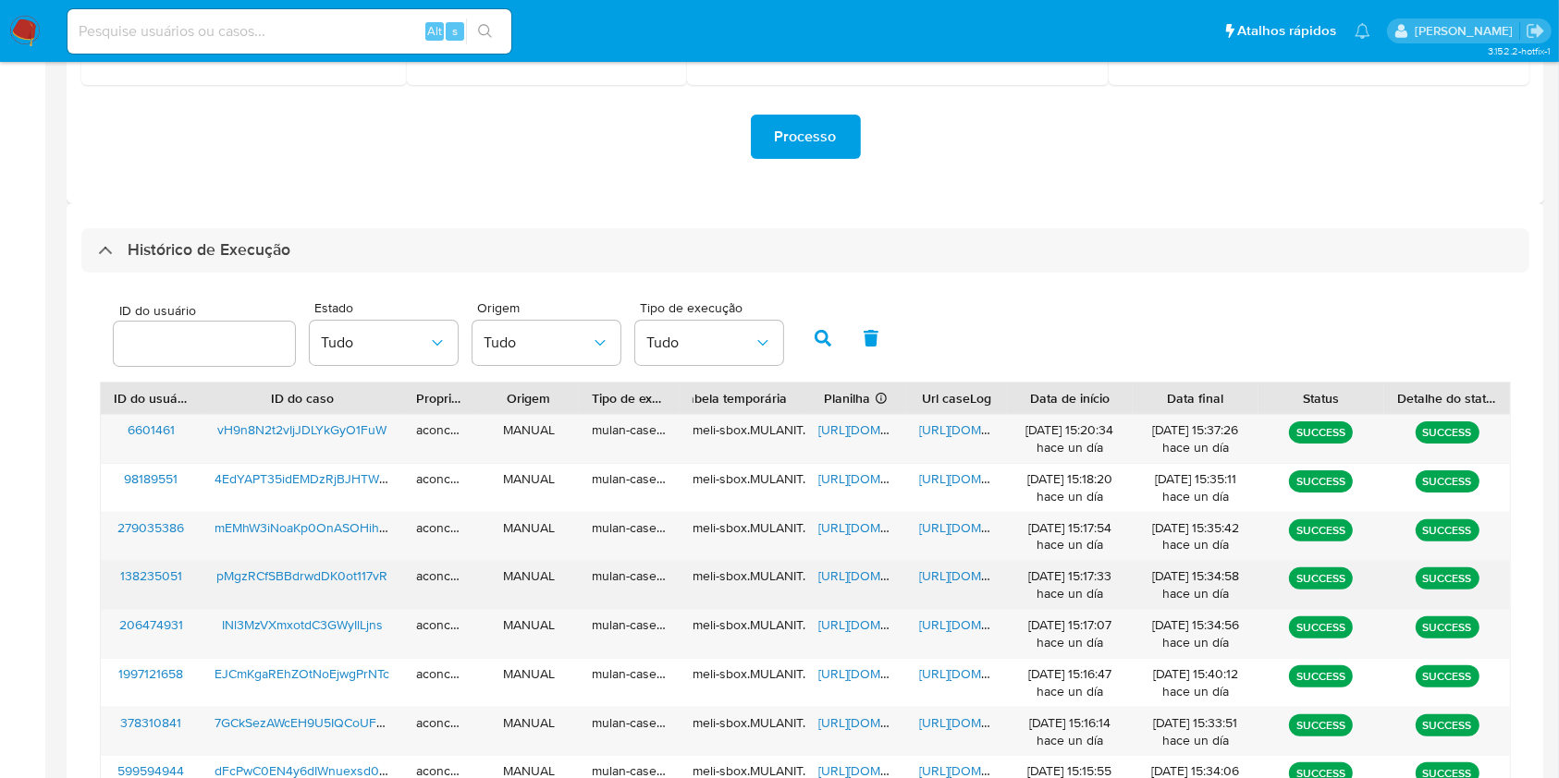
scroll to position [599, 0]
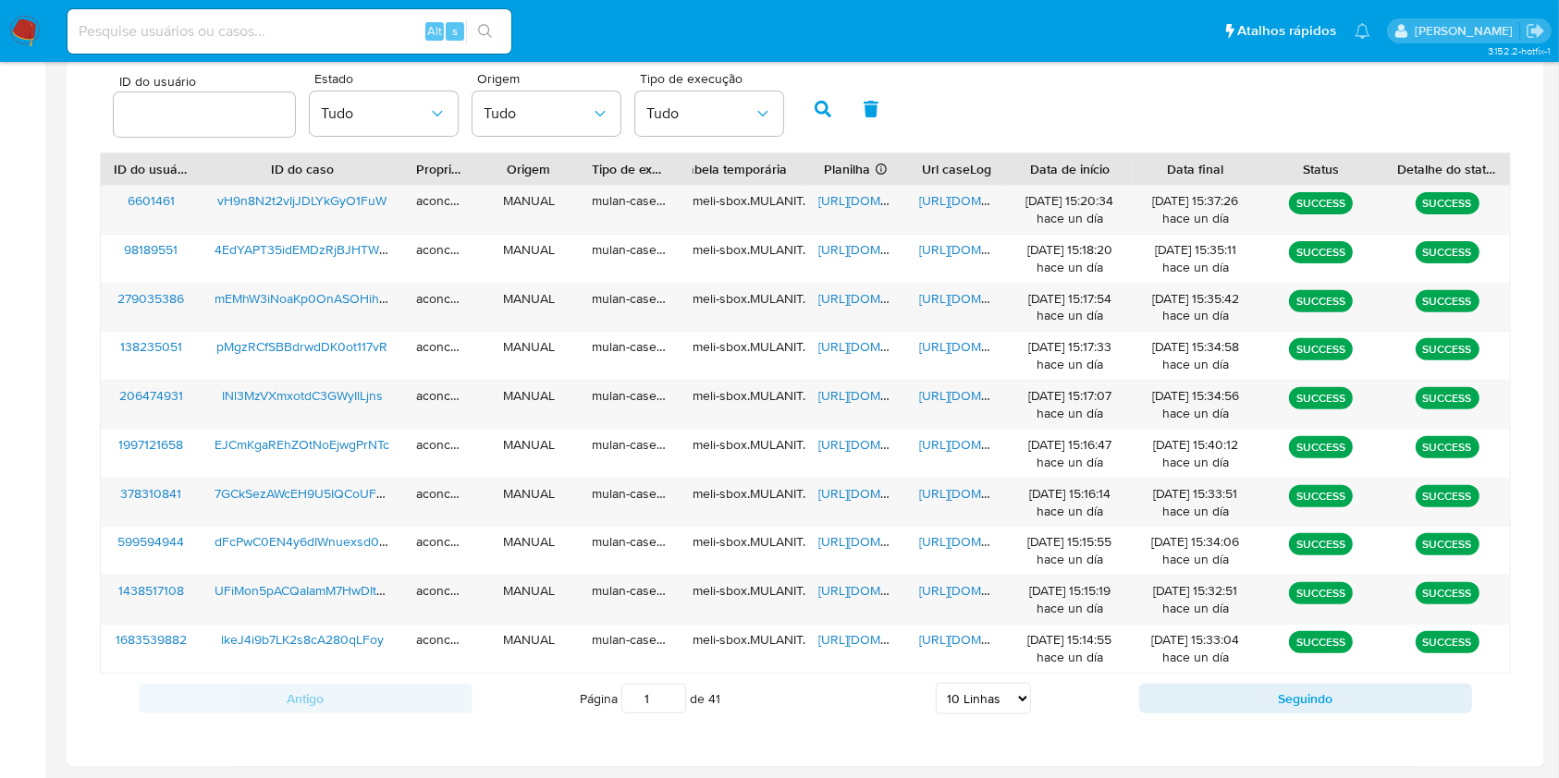
click at [992, 700] on select "5 Linhas 10 Linhas 20 Linhas 25 Linhas 50 Linhas 100 Linhas" at bounding box center [983, 698] width 95 height 31
select select "50"
click at [936, 683] on select "5 Linhas 10 Linhas 20 Linhas 25 Linhas 50 Linhas 100 Linhas" at bounding box center [983, 698] width 95 height 31
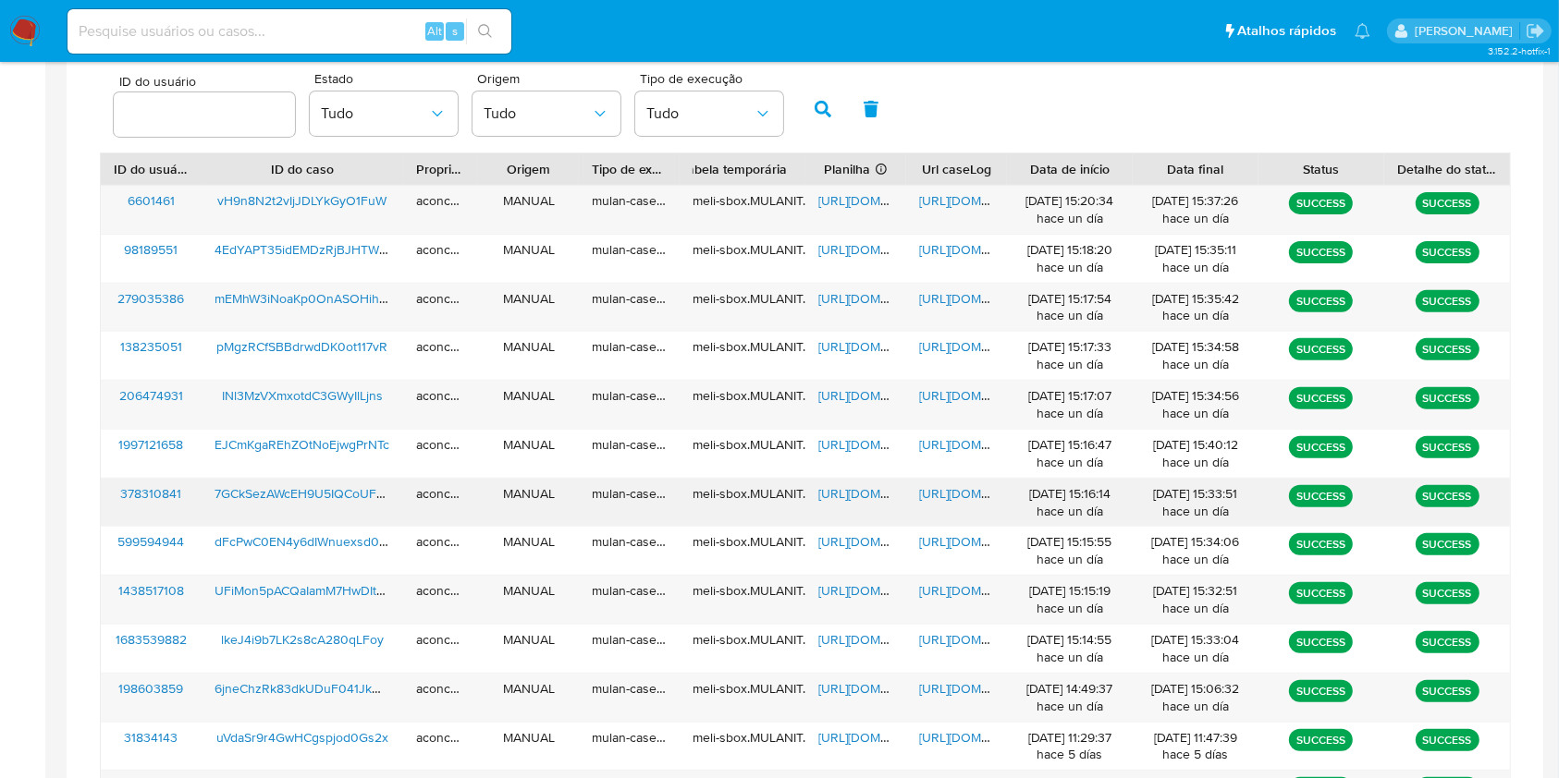
click at [858, 497] on span "https://docs.google.com/spreadsheets/d/1DniDqYq_0o_mUTkbaekwUUd78TNGeVOnY-D_h_t…" at bounding box center [882, 493] width 128 height 18
click at [928, 499] on span "https://docs.google.com/document/d/1NzN9YWRjwJKT2_vcBcSZ5nDEdv-bj8jX4WYc0wbGec0…" at bounding box center [983, 493] width 128 height 18
